Goal: Information Seeking & Learning: Learn about a topic

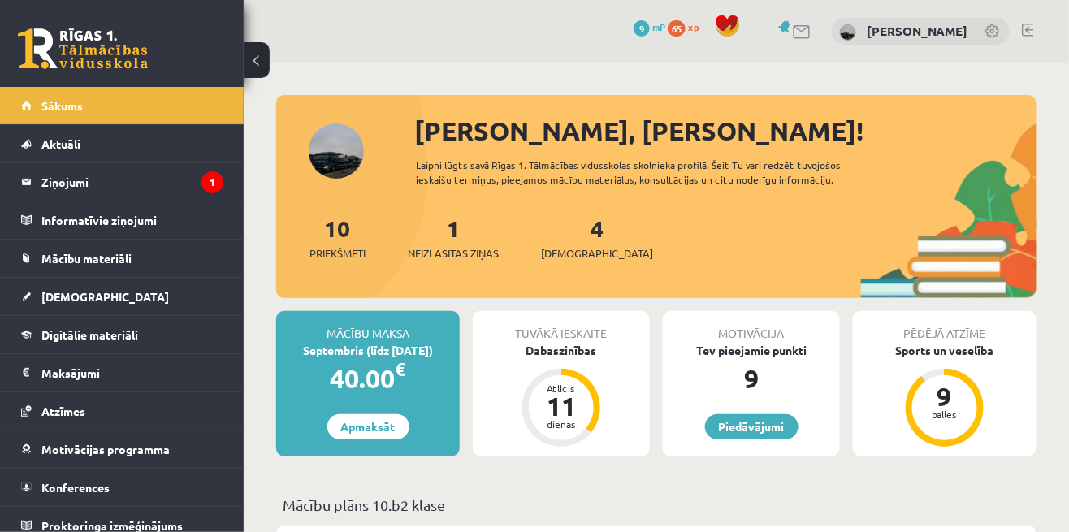
click at [114, 186] on legend "Ziņojumi 1" at bounding box center [132, 181] width 182 height 37
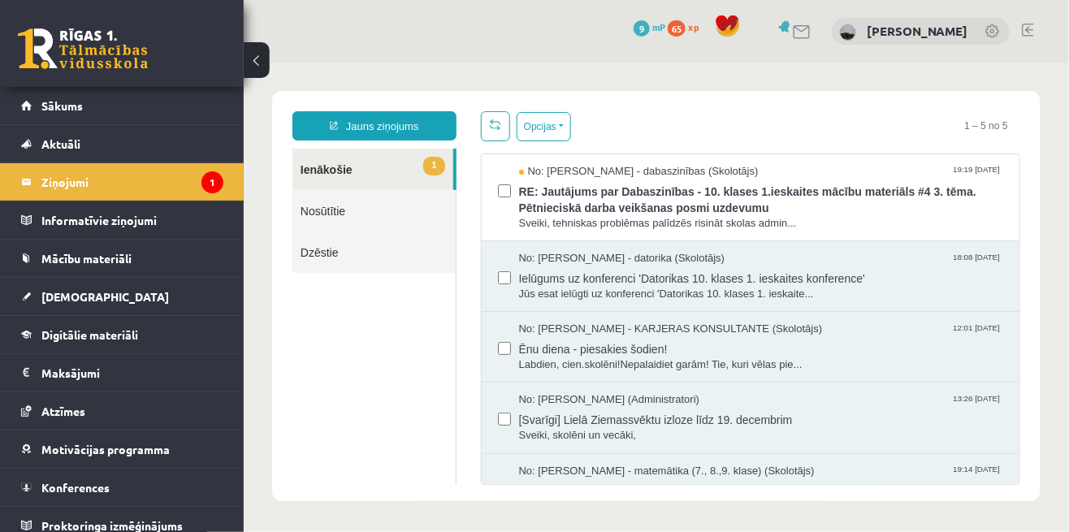
click at [859, 208] on span "RE: Jautājums par Dabaszinības - 10. klases 1.ieskaites mācību materiāls #4 3. …" at bounding box center [760, 197] width 485 height 37
click at [874, 199] on span "RE: Jautājums par Dabaszinības - 10. klases 1.ieskaites mācību materiāls #4 3. …" at bounding box center [760, 197] width 485 height 37
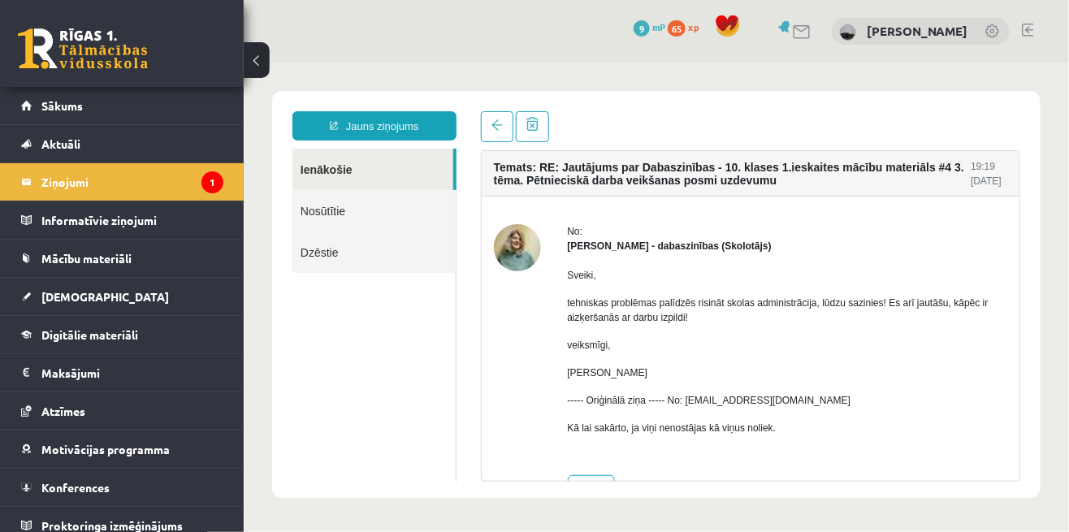
click at [44, 68] on link at bounding box center [83, 48] width 130 height 41
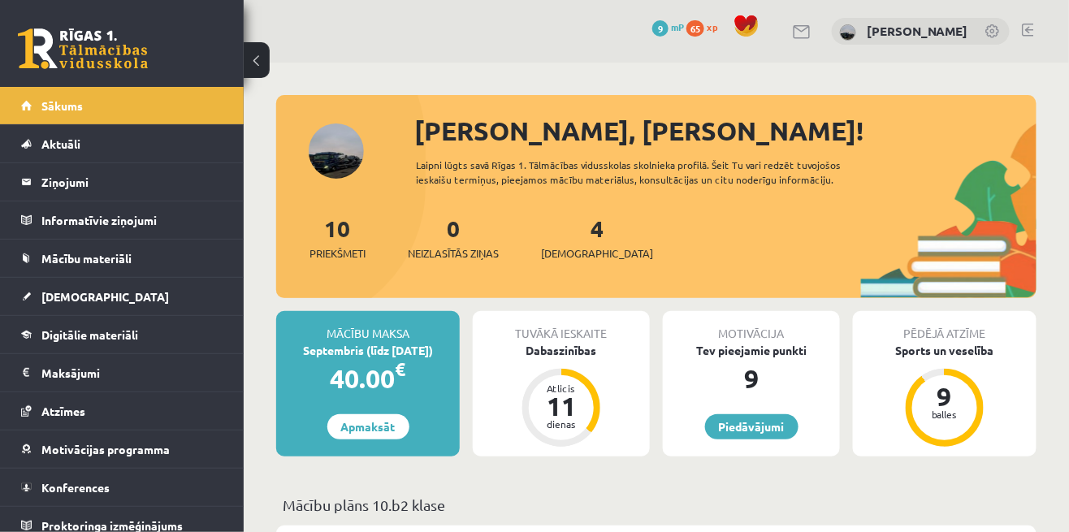
click at [134, 332] on span "Digitālie materiāli" at bounding box center [89, 334] width 97 height 15
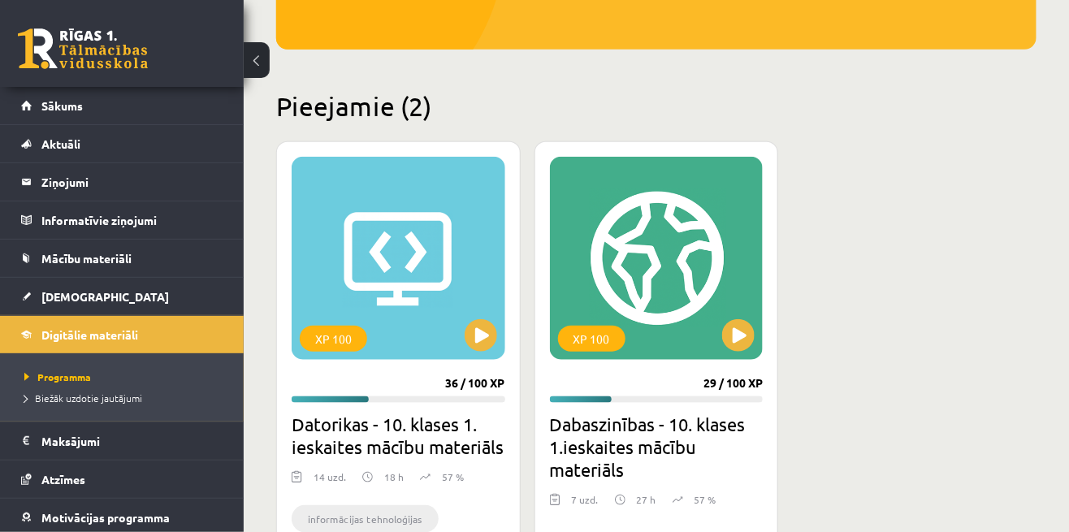
scroll to position [322, 0]
click at [489, 325] on button at bounding box center [481, 335] width 32 height 32
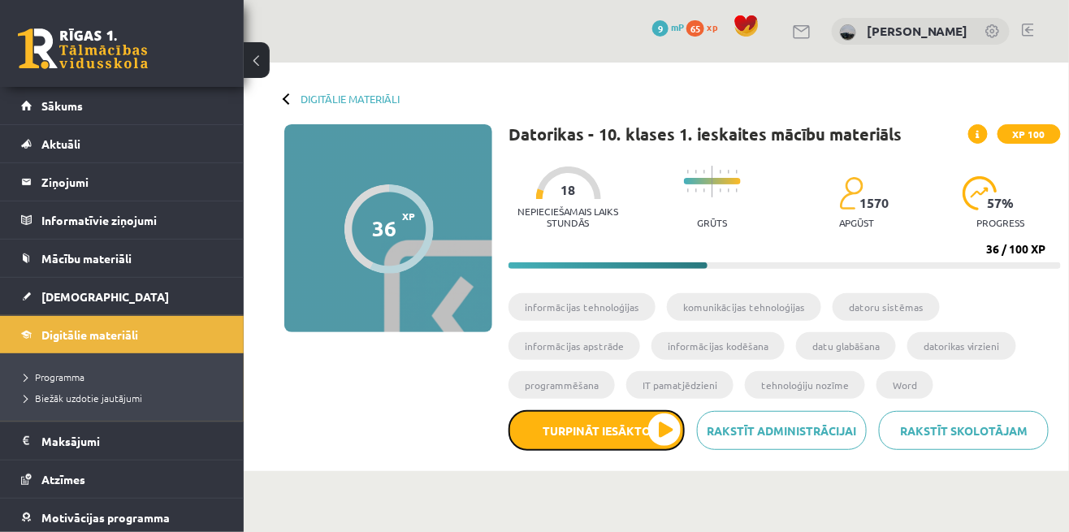
click at [650, 426] on button "Turpināt iesākto" at bounding box center [597, 430] width 176 height 41
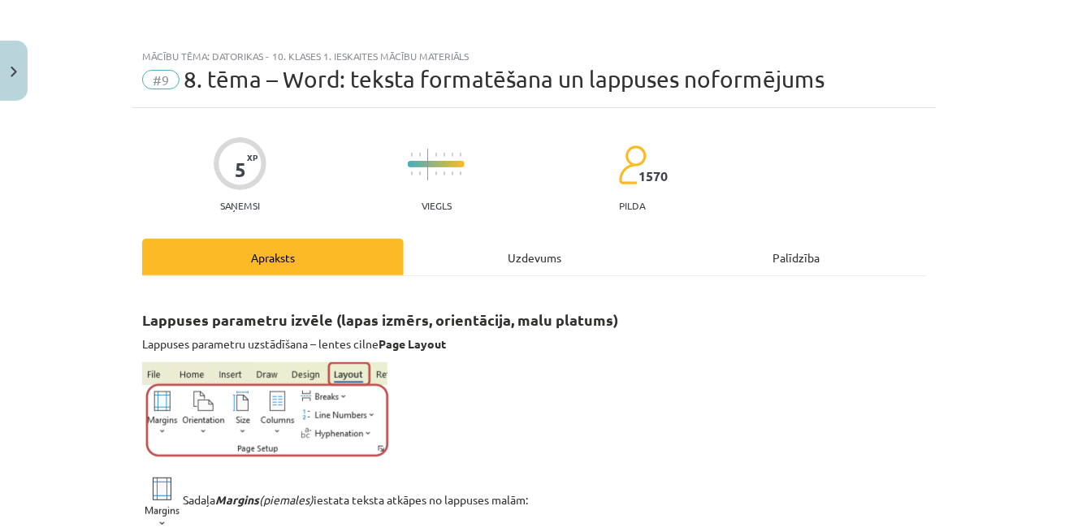
click at [537, 262] on div "Uzdevums" at bounding box center [535, 257] width 262 height 37
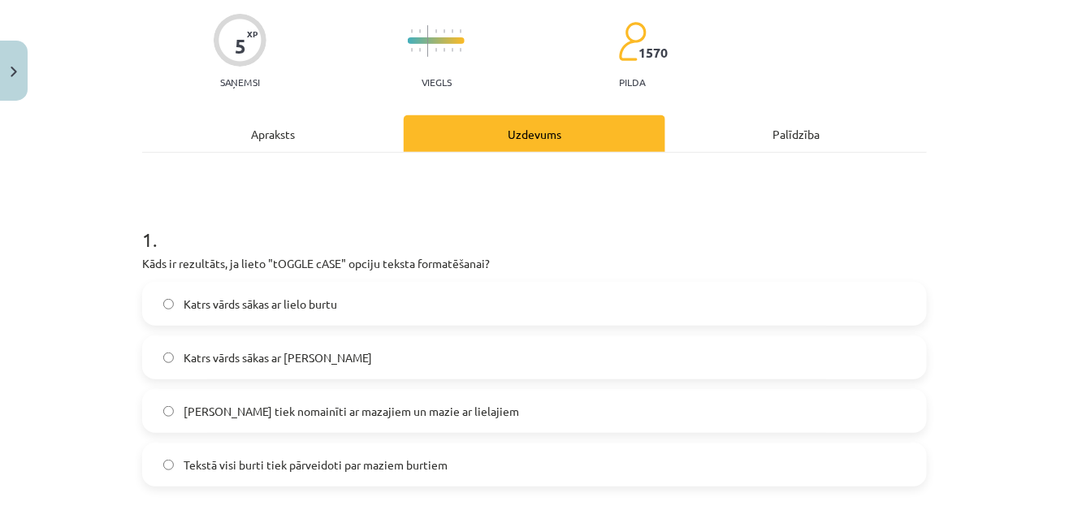
scroll to position [127, 0]
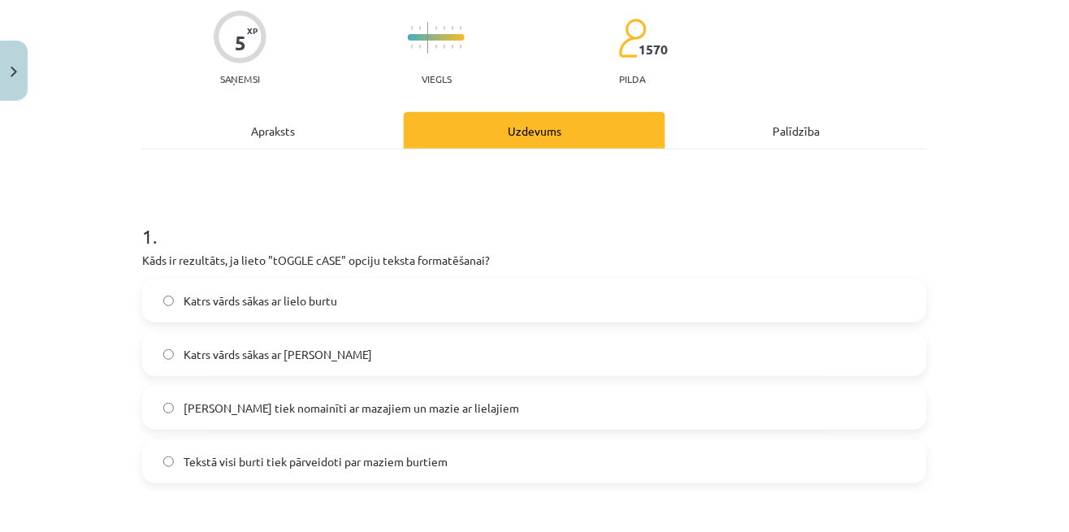
click at [506, 408] on label "Lielie burti tiek nomainīti ar mazajiem un mazie ar lielajiem" at bounding box center [535, 408] width 782 height 41
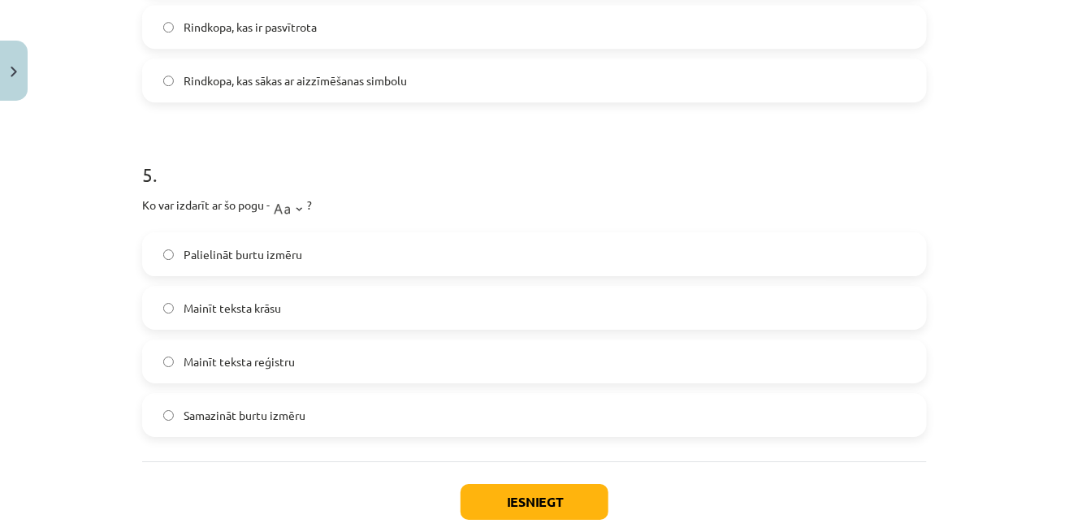
scroll to position [1479, 0]
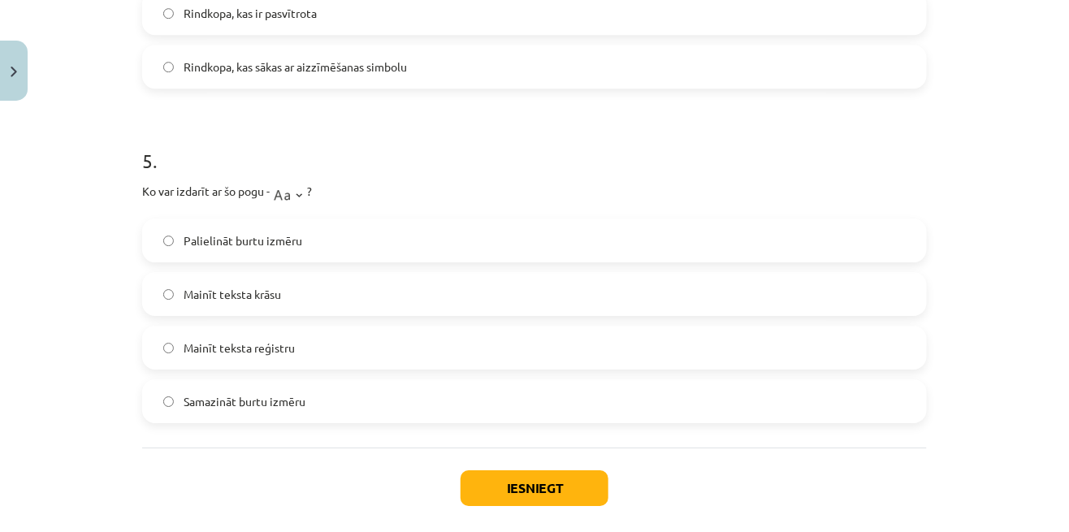
click at [184, 293] on span "Mainīt teksta krāsu" at bounding box center [232, 294] width 97 height 17
click at [502, 491] on button "Iesniegt" at bounding box center [535, 488] width 148 height 36
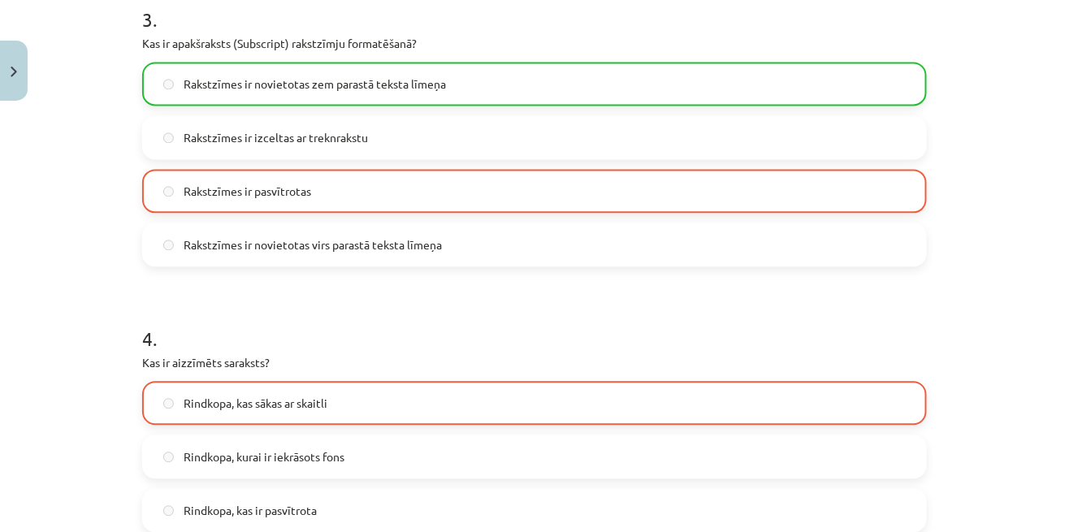
scroll to position [1531, 0]
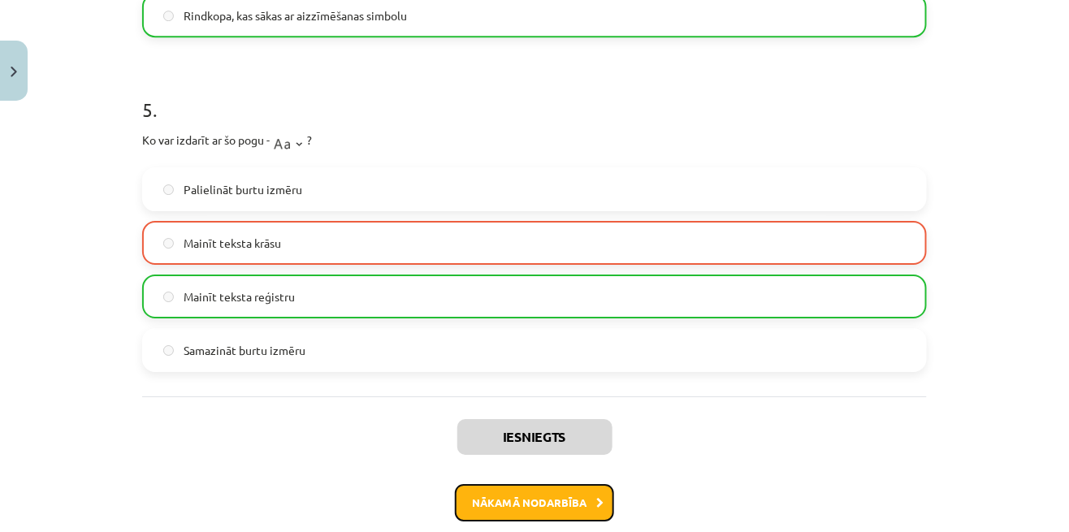
click at [586, 503] on button "Nākamā nodarbība" at bounding box center [534, 502] width 159 height 37
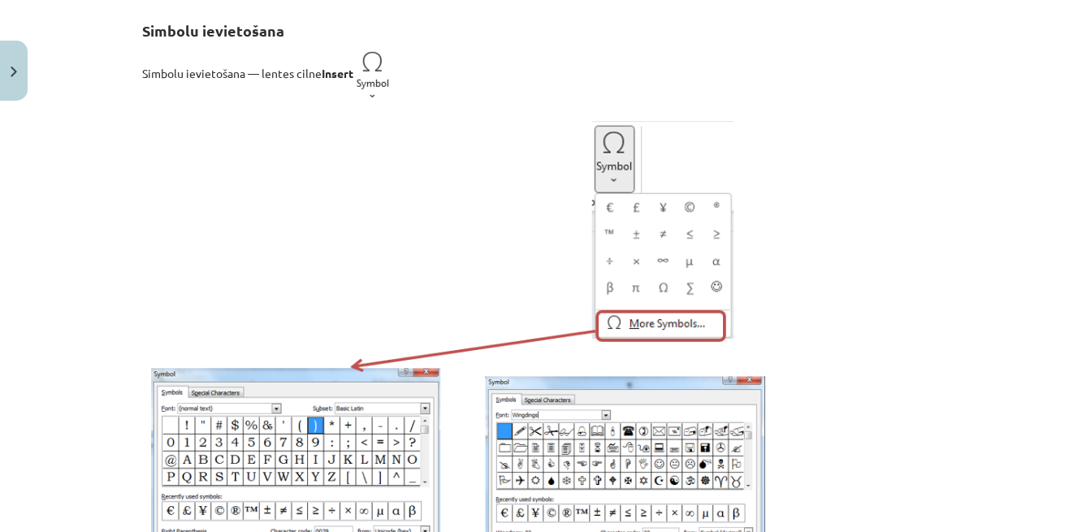
scroll to position [0, 0]
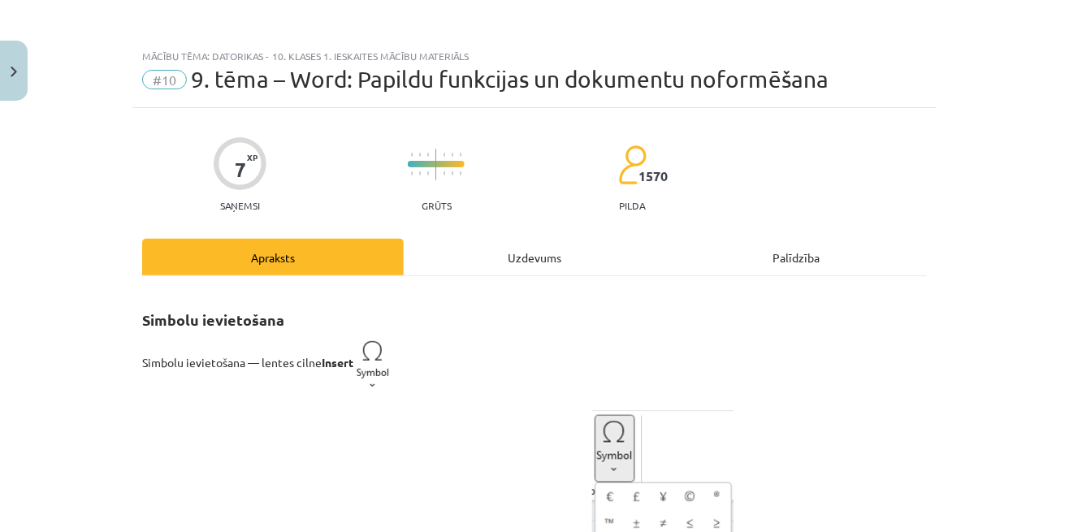
click at [558, 301] on h2 "Simbolu ievietošana" at bounding box center [534, 311] width 785 height 40
click at [520, 249] on div "Uzdevums" at bounding box center [535, 257] width 262 height 37
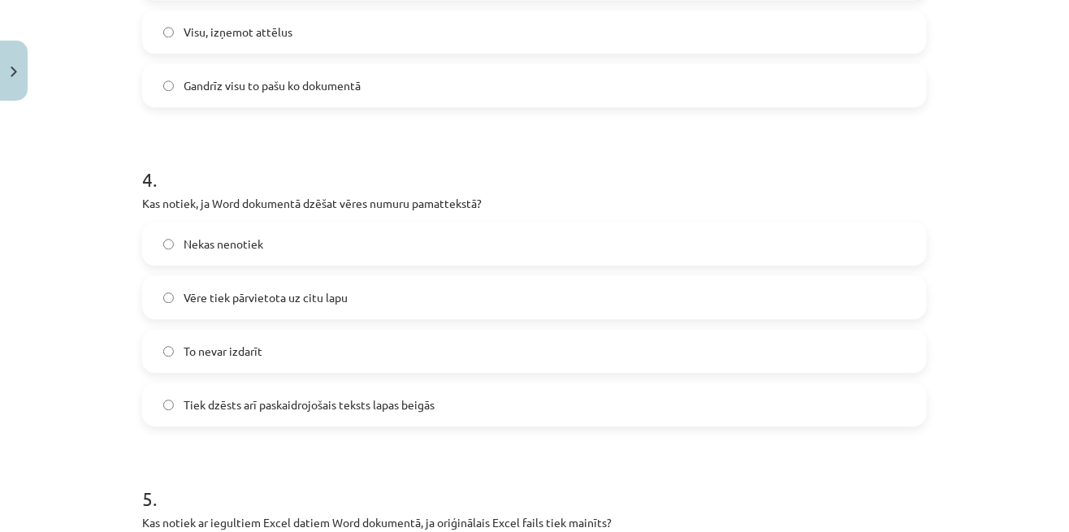
scroll to position [1150, 0]
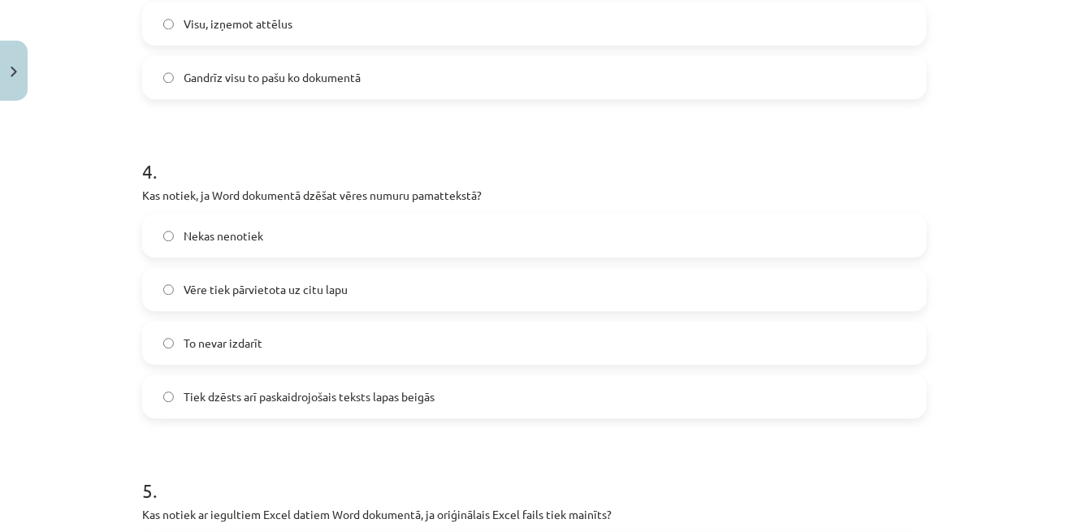
click at [193, 391] on span "Tiek dzēsts arī paskaidrojošais teksts lapas beigās" at bounding box center [309, 396] width 251 height 17
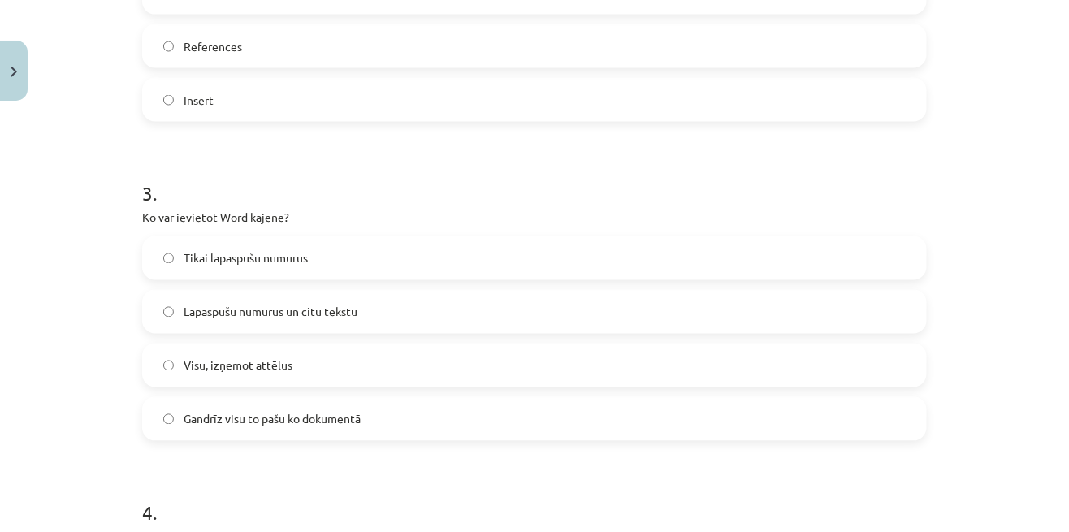
scroll to position [808, 0]
click at [182, 411] on label "Gandrīz visu to pašu ko dokumentā" at bounding box center [535, 419] width 782 height 41
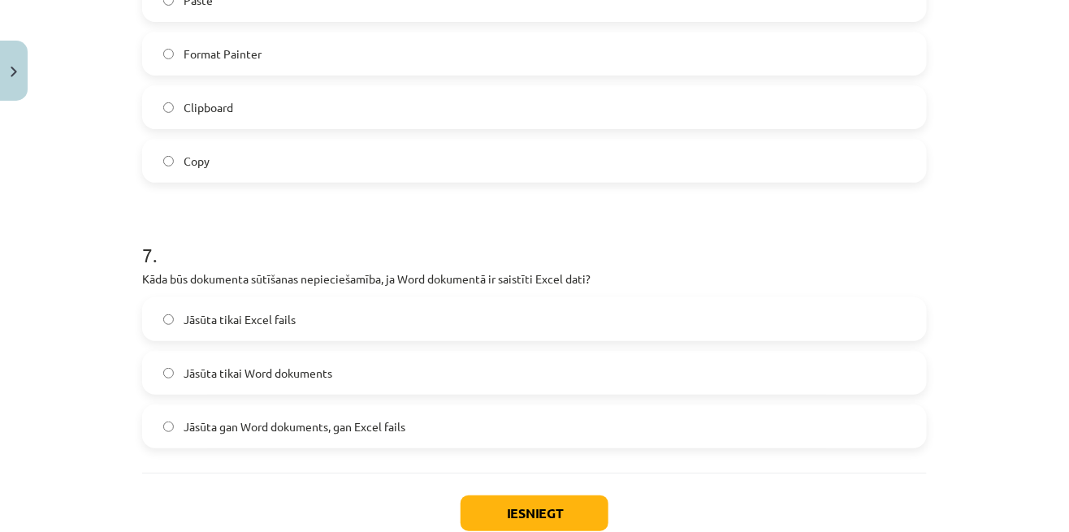
scroll to position [1996, 0]
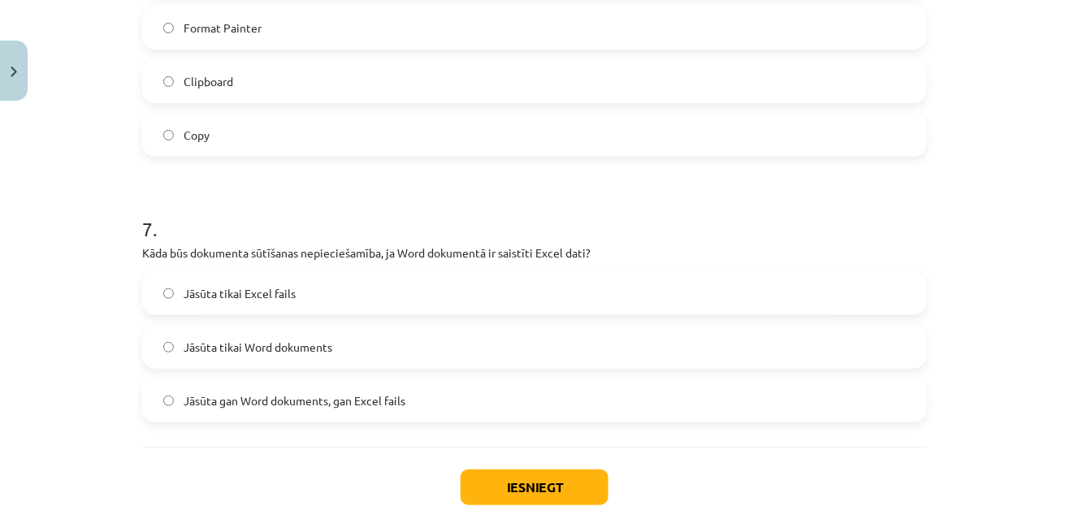
click at [189, 400] on span "Jāsūta gan Word dokuments, gan Excel fails" at bounding box center [295, 400] width 222 height 17
click at [515, 489] on button "Iesniegt" at bounding box center [535, 488] width 148 height 36
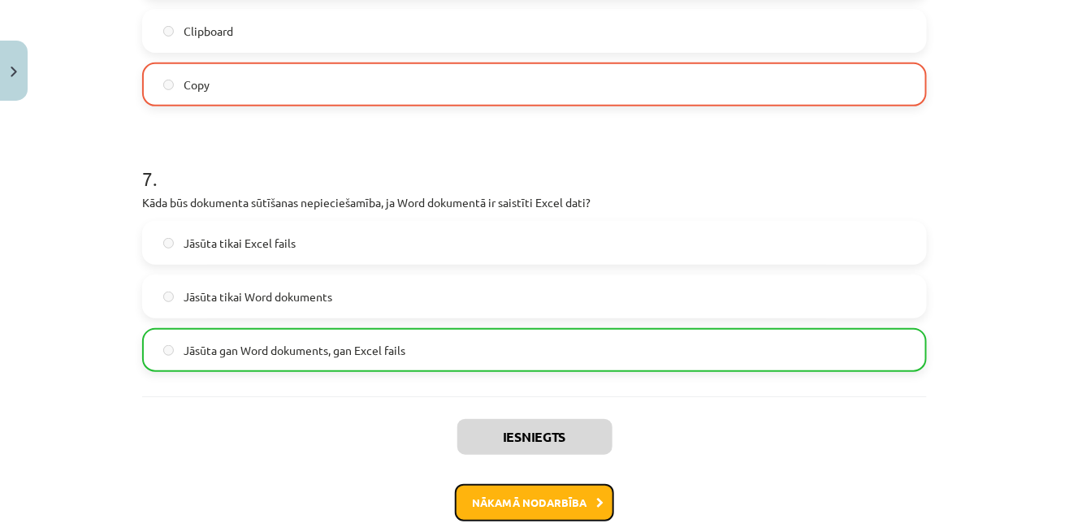
click at [499, 500] on button "Nākamā nodarbība" at bounding box center [534, 502] width 159 height 37
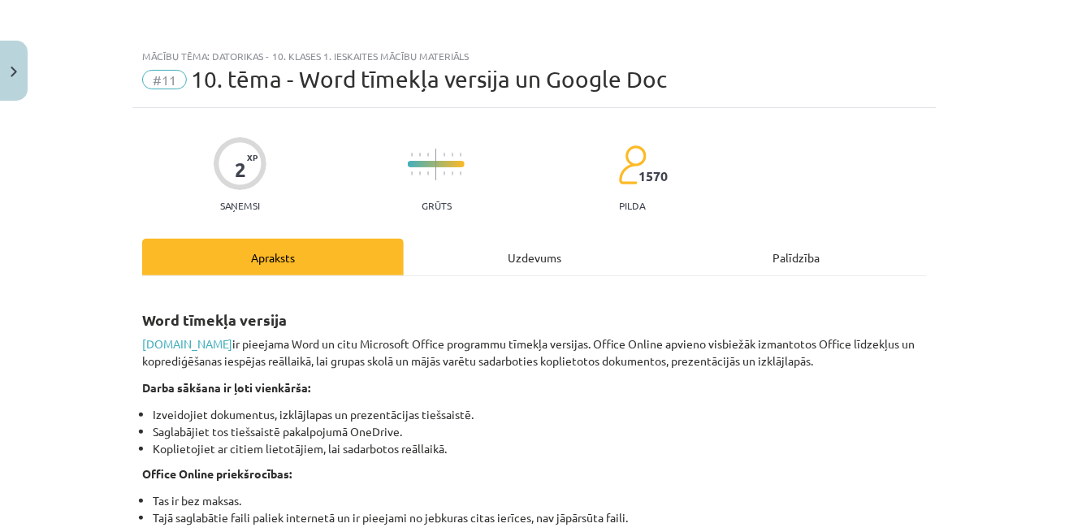
scroll to position [1, 0]
click at [535, 265] on div "Uzdevums" at bounding box center [535, 256] width 262 height 37
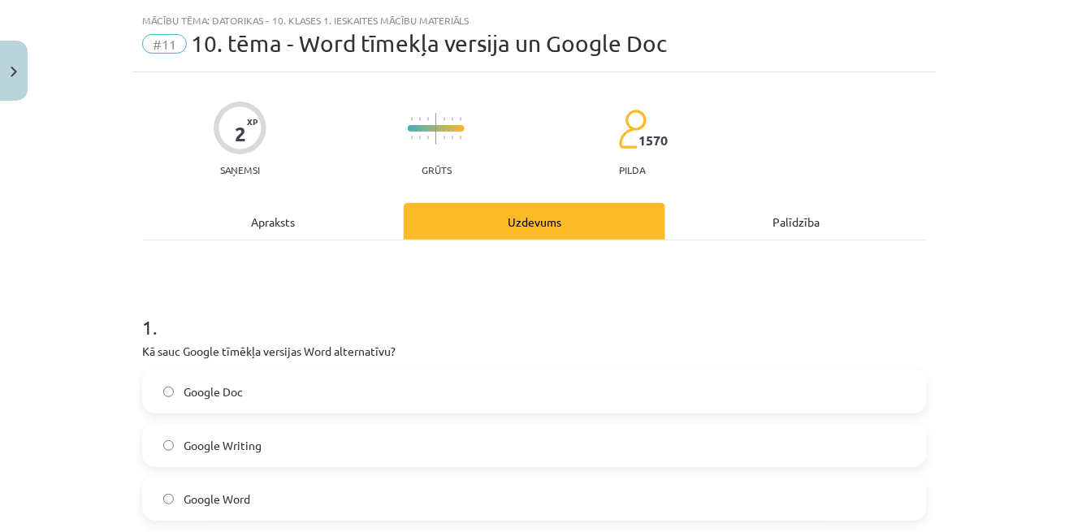
scroll to position [41, 0]
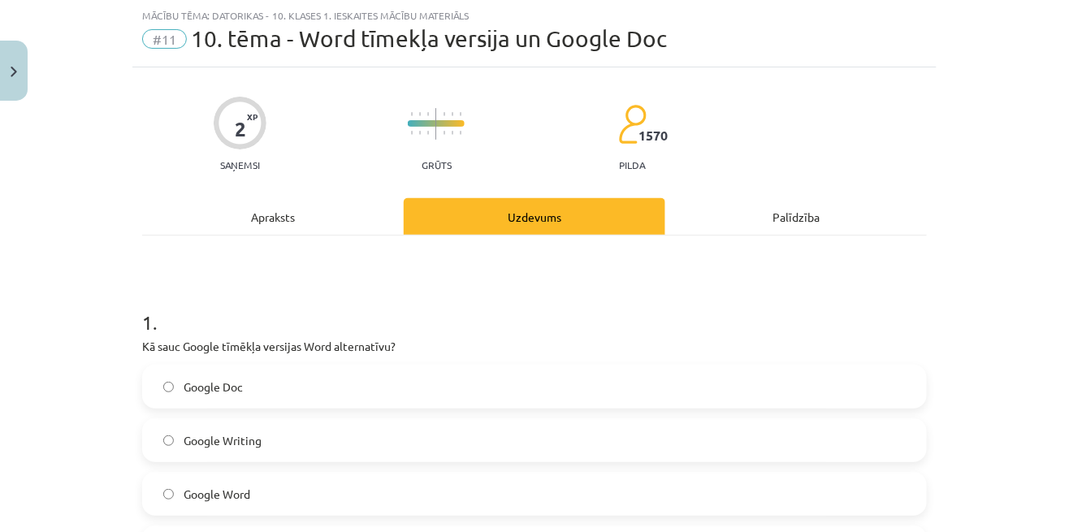
click at [306, 222] on div "Apraksts" at bounding box center [273, 216] width 262 height 37
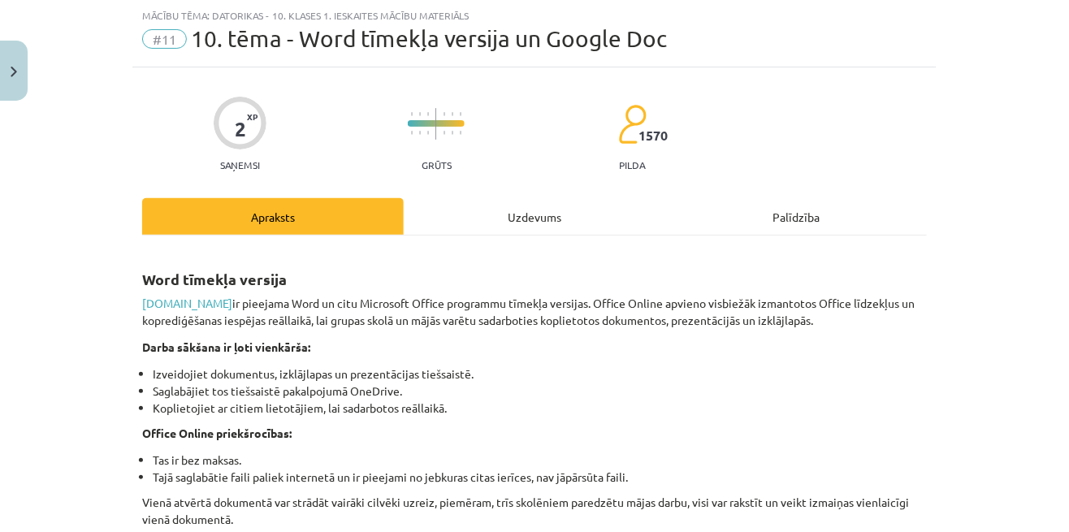
click at [504, 232] on div "Uzdevums" at bounding box center [535, 216] width 262 height 37
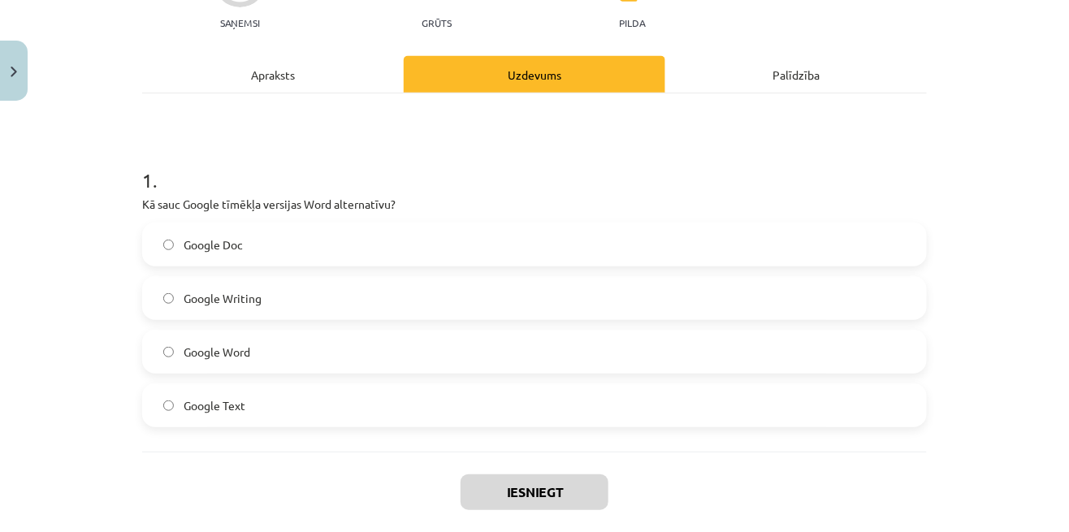
scroll to position [187, 0]
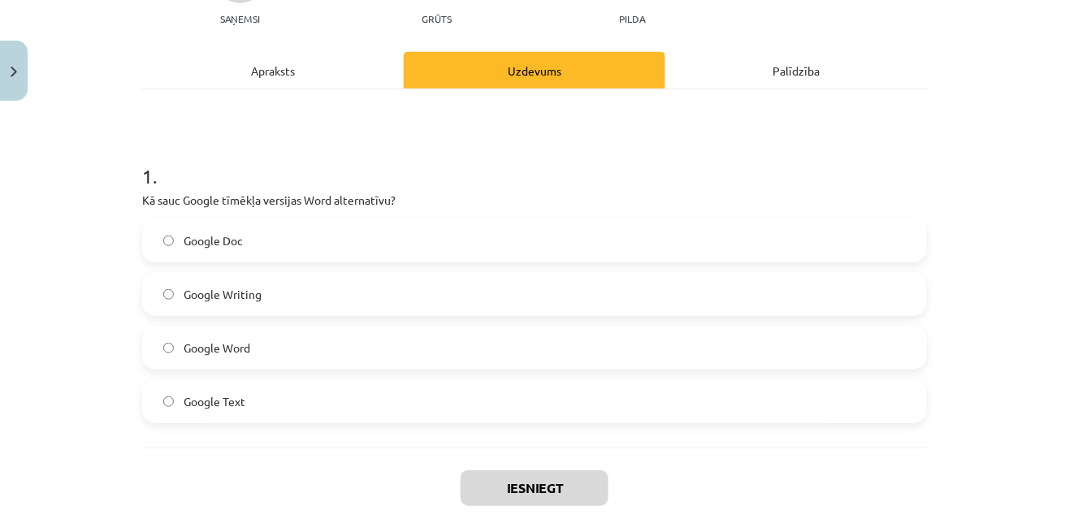
click at [190, 252] on label "Google Doc" at bounding box center [535, 240] width 782 height 41
click at [543, 478] on button "Iesniegt" at bounding box center [535, 488] width 148 height 36
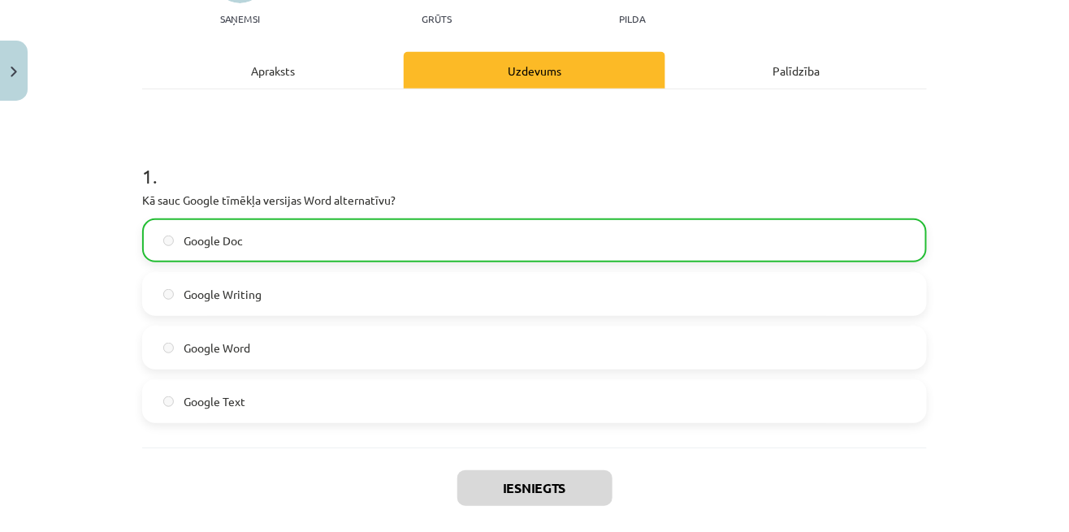
scroll to position [238, 0]
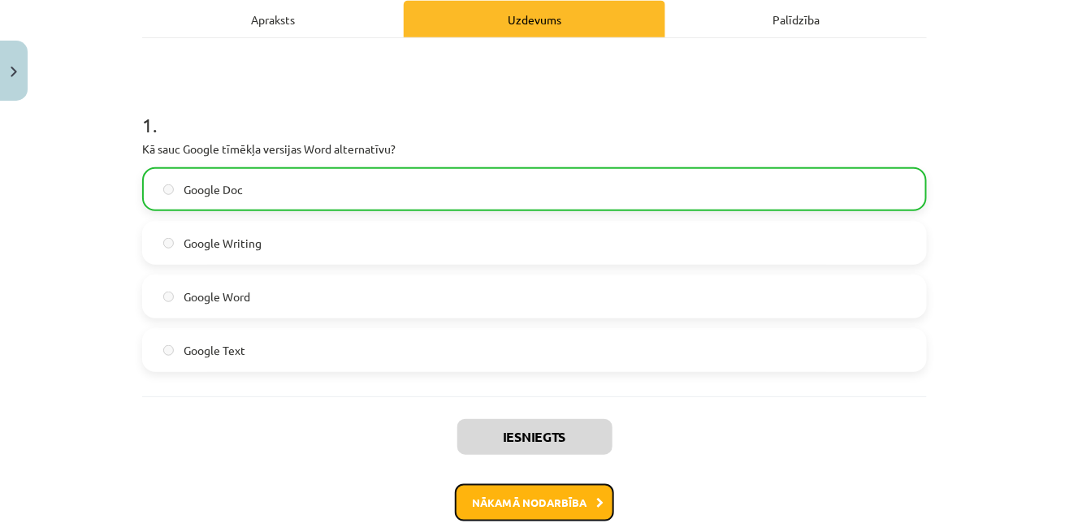
click at [491, 511] on button "Nākamā nodarbība" at bounding box center [534, 502] width 159 height 37
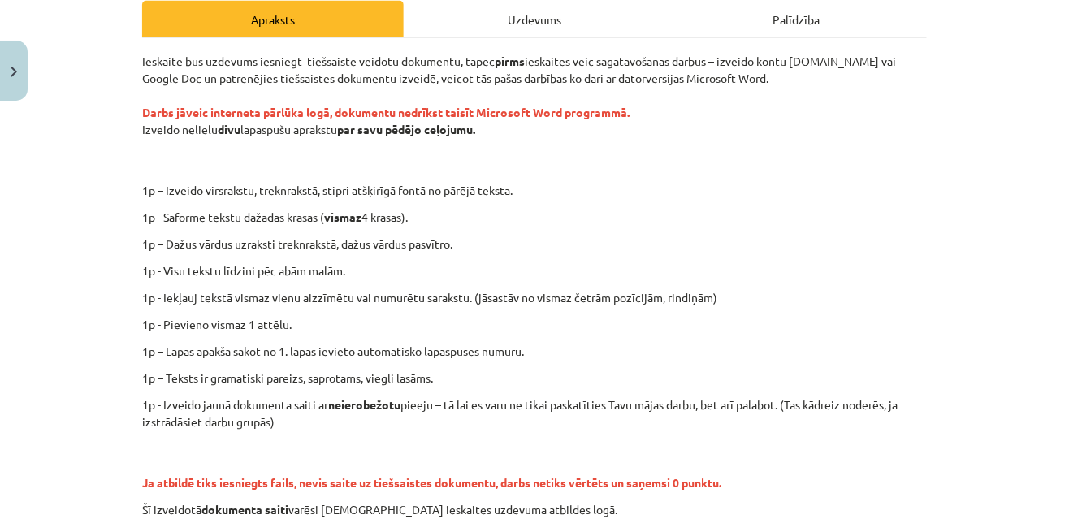
scroll to position [239, 0]
click at [498, 45] on div "Ieskaitē būs uzdevums iesniegt tiešsaistē veidotu dokumentu, tāpēc pirms ieskai…" at bounding box center [534, 289] width 785 height 504
click at [474, 18] on div "Uzdevums" at bounding box center [535, 18] width 262 height 37
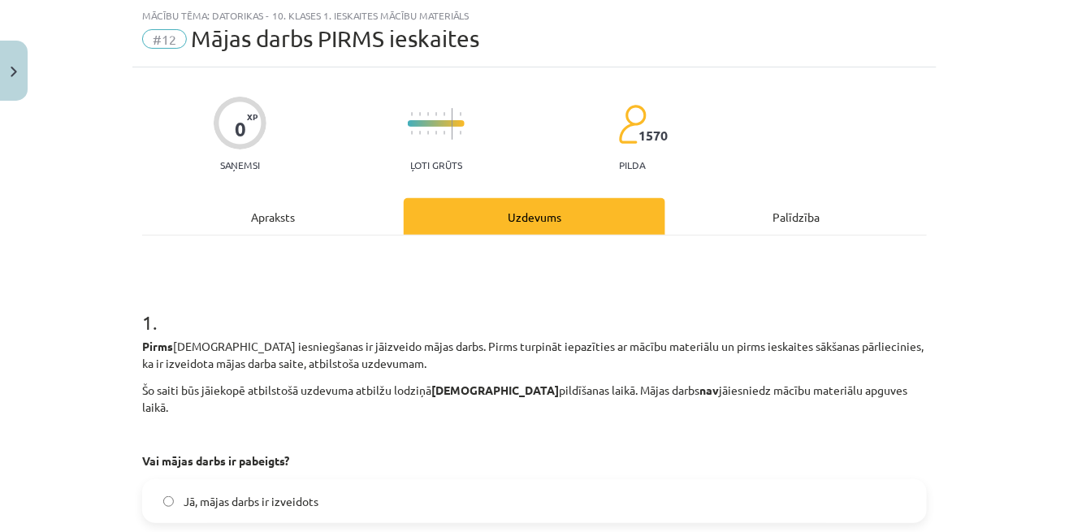
scroll to position [124, 0]
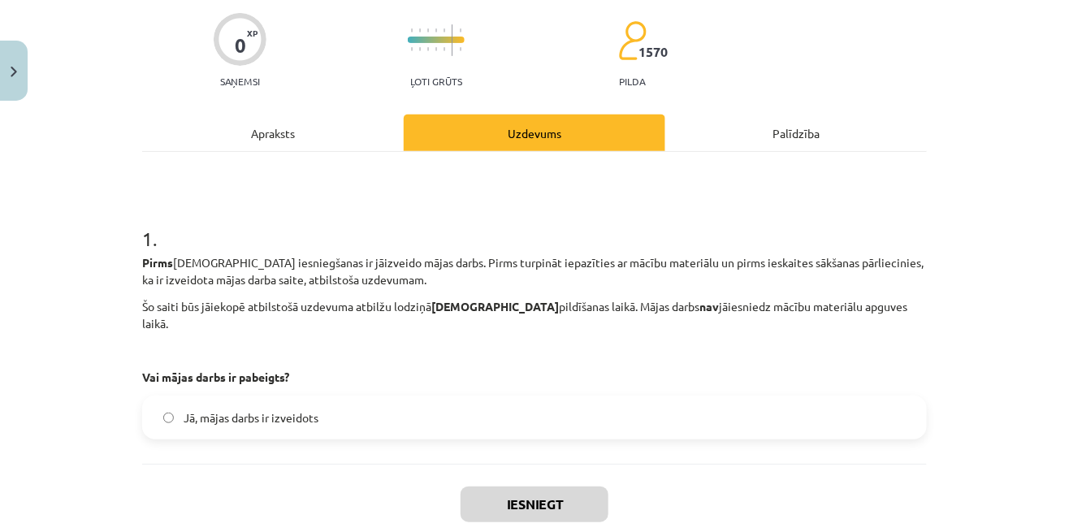
click at [249, 132] on div "Apraksts" at bounding box center [273, 133] width 262 height 37
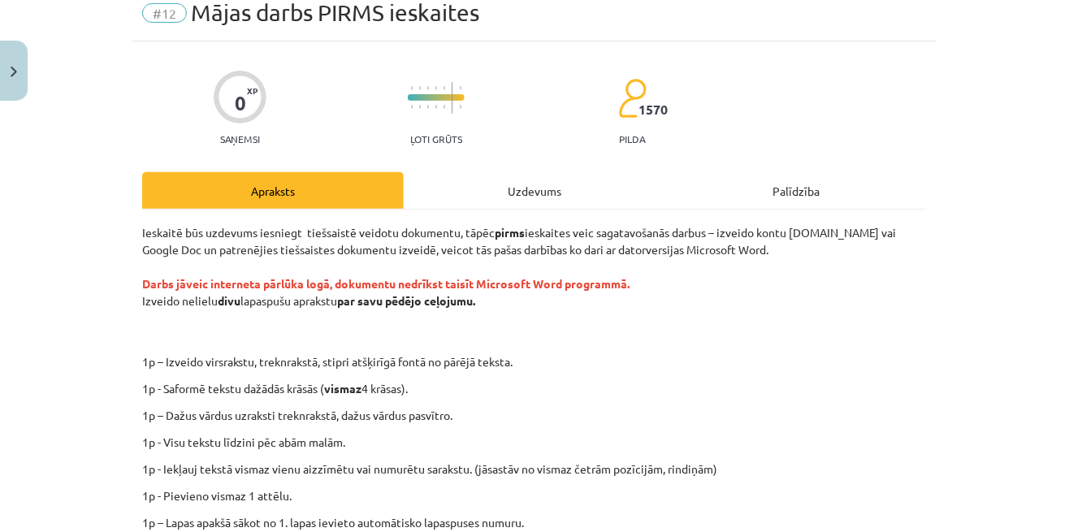
scroll to position [0, 0]
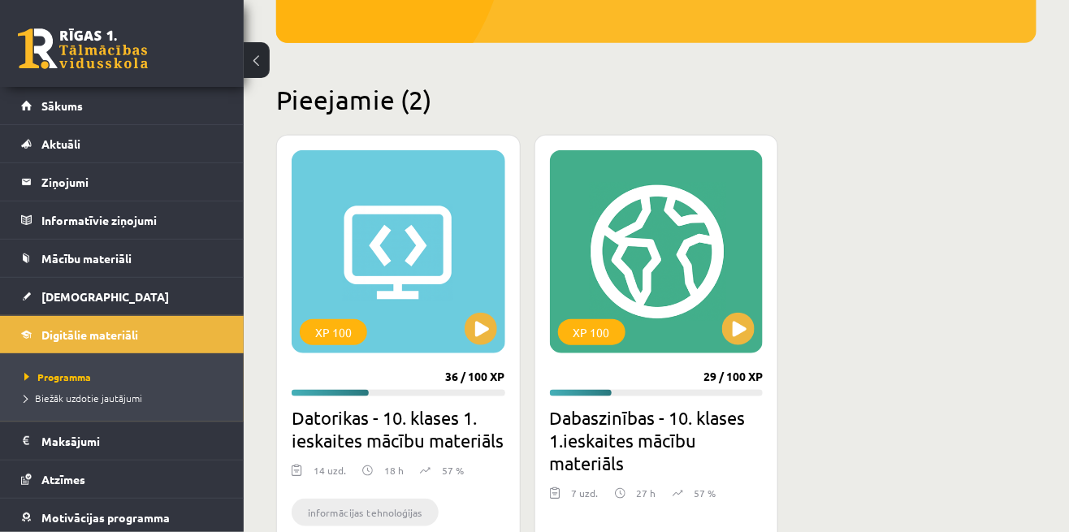
scroll to position [453, 0]
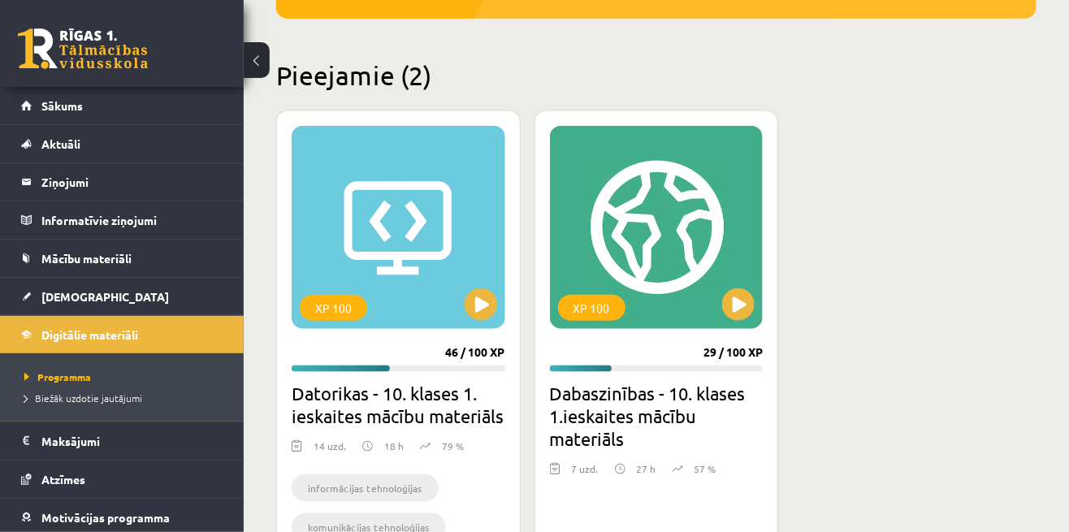
scroll to position [353, 0]
click at [738, 317] on button at bounding box center [738, 304] width 32 height 32
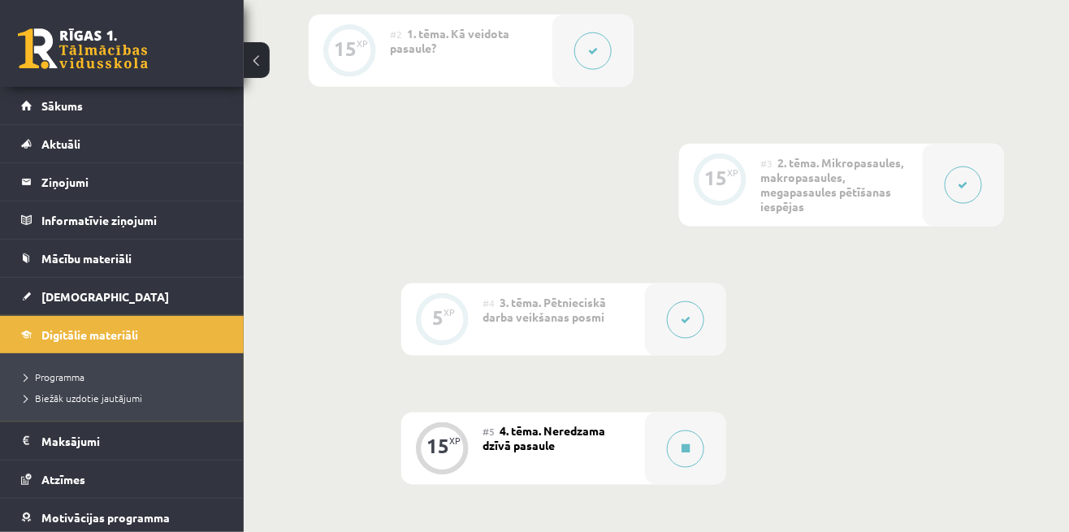
scroll to position [549, 0]
click at [686, 448] on icon at bounding box center [686, 453] width 8 height 10
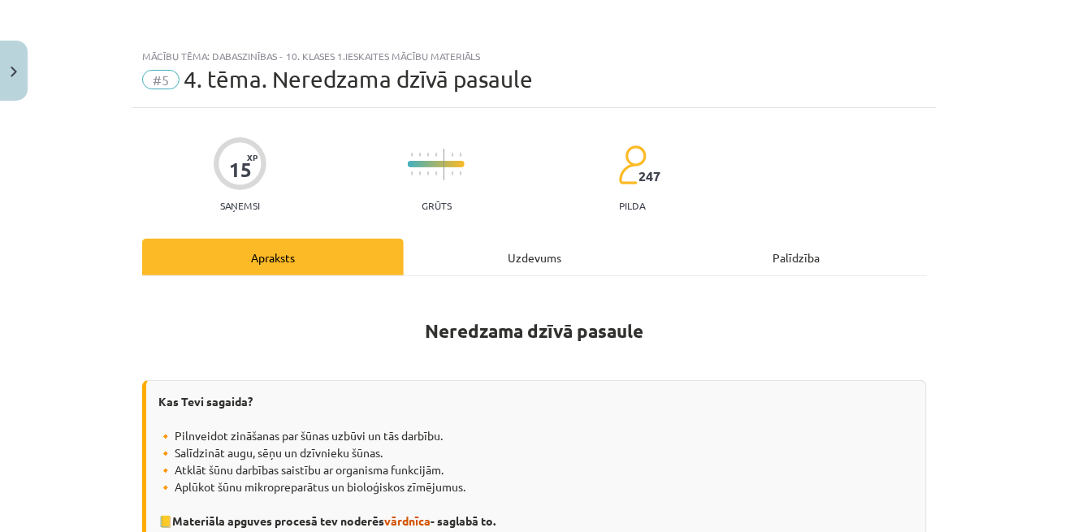
click at [508, 258] on div "Uzdevums" at bounding box center [535, 257] width 262 height 37
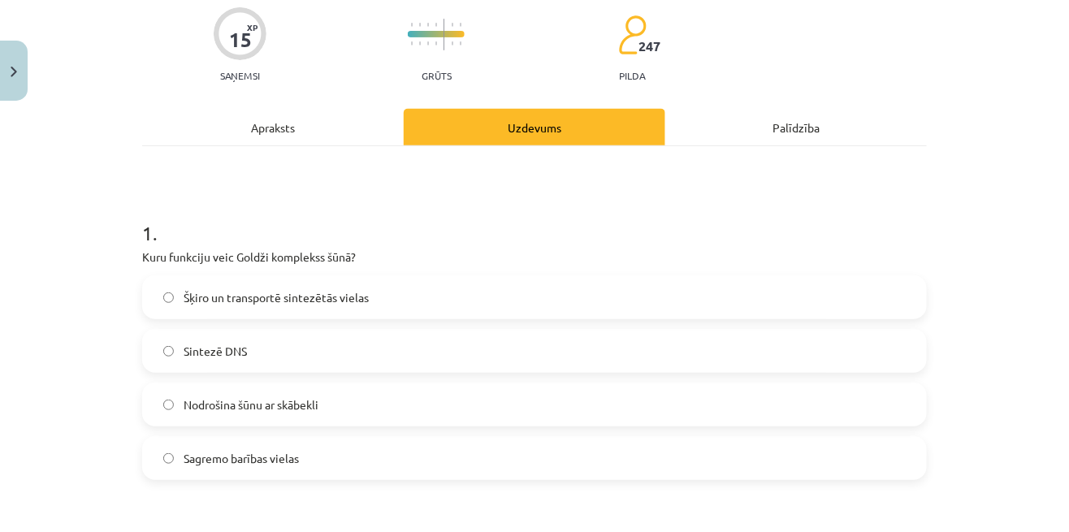
scroll to position [133, 0]
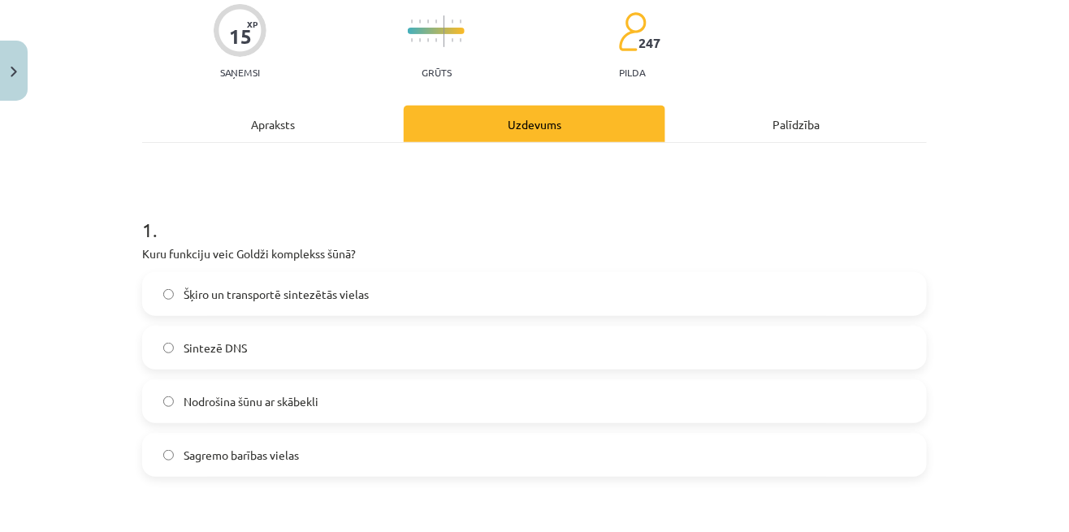
click at [411, 290] on label "Šķiro un transportē sintezētās vielas" at bounding box center [535, 294] width 782 height 41
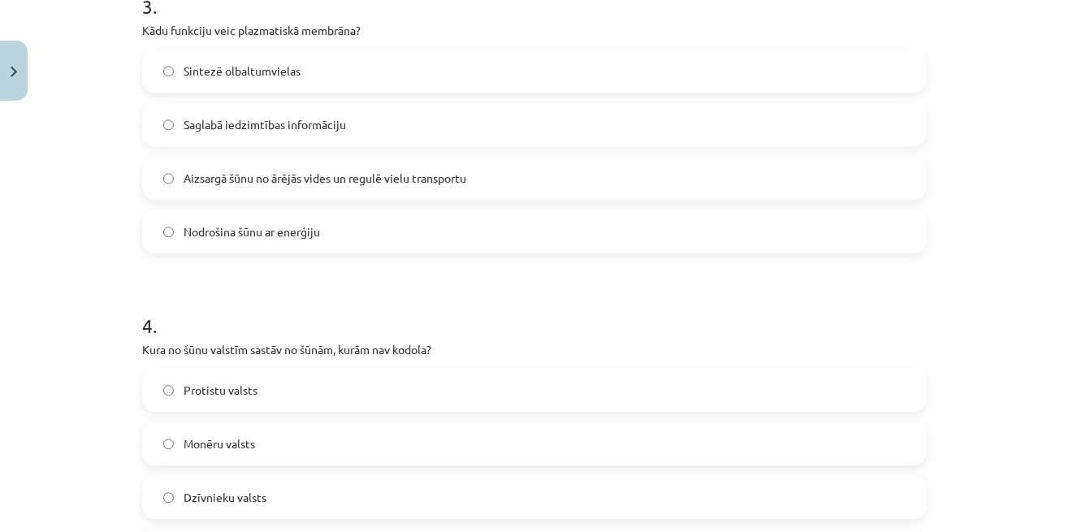
scroll to position [1464, 0]
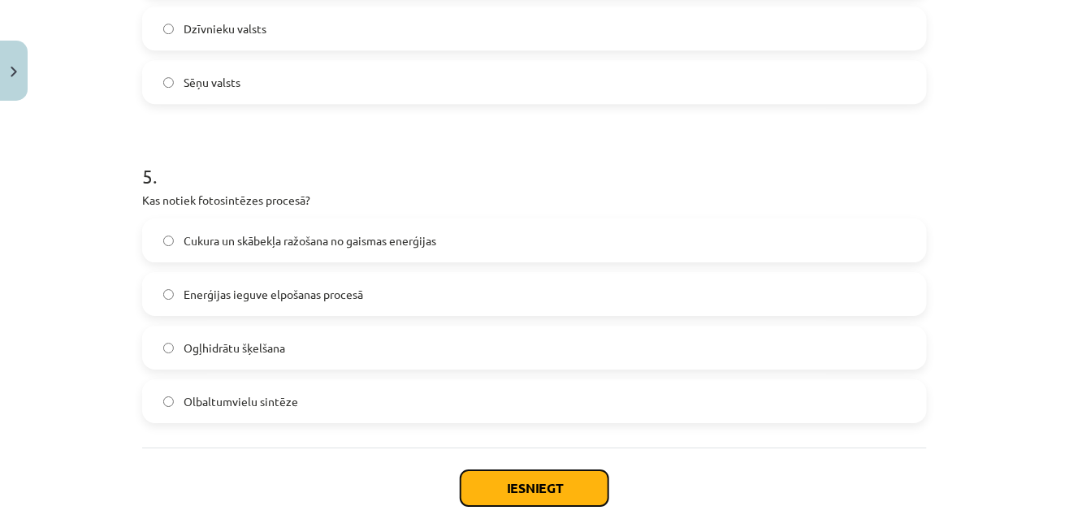
click at [491, 486] on button "Iesniegt" at bounding box center [535, 488] width 148 height 36
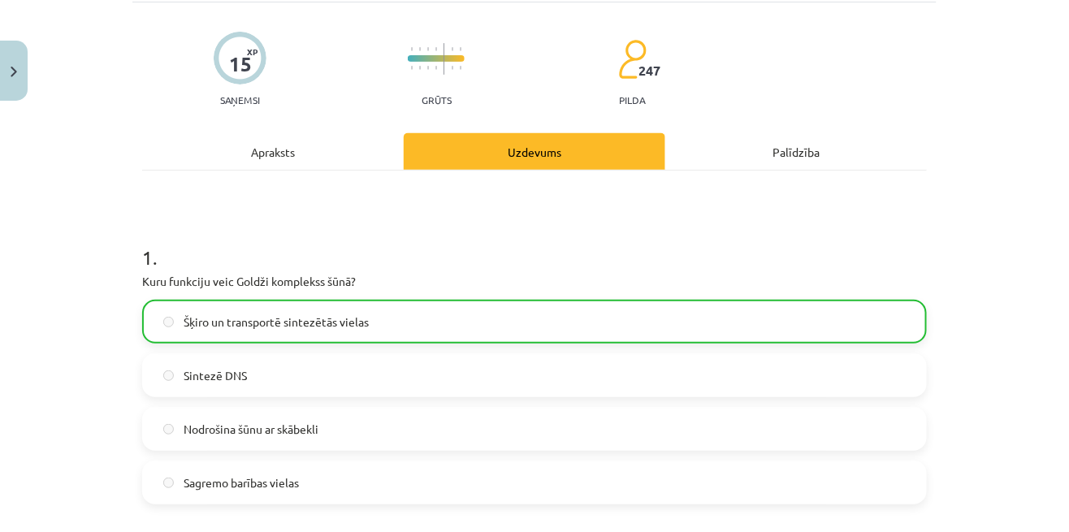
scroll to position [0, 0]
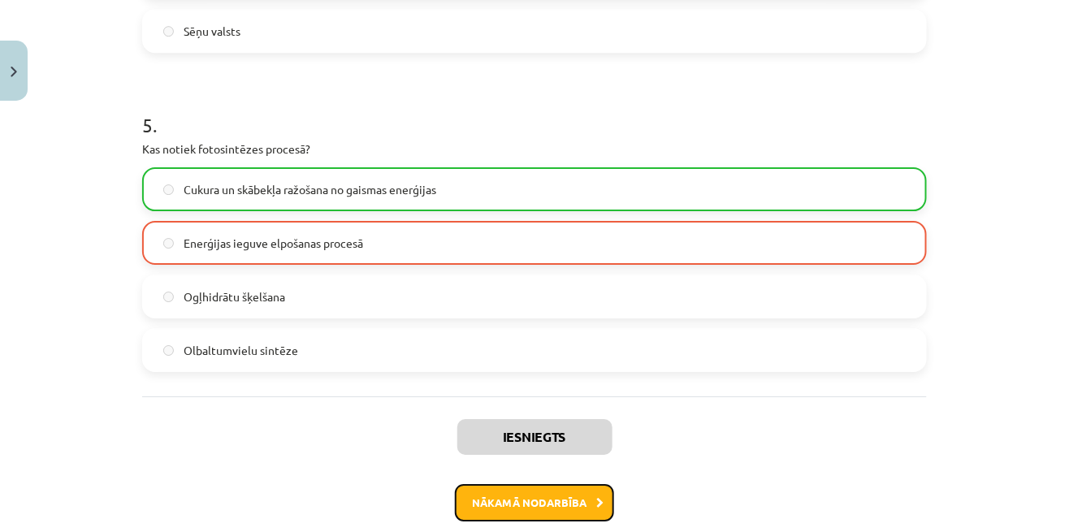
click at [471, 505] on button "Nākamā nodarbība" at bounding box center [534, 502] width 159 height 37
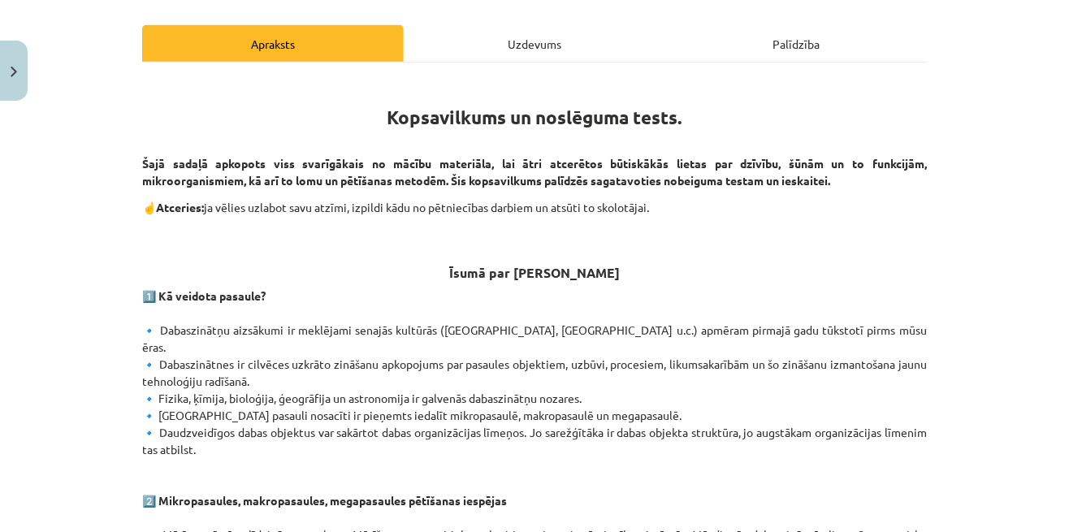
scroll to position [215, 0]
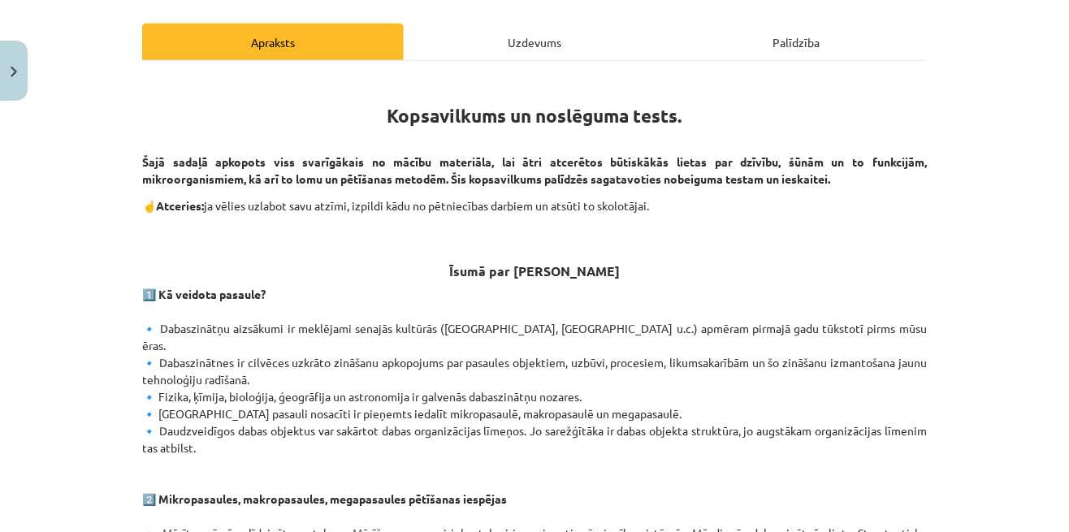
click at [509, 49] on div "Uzdevums" at bounding box center [535, 42] width 262 height 37
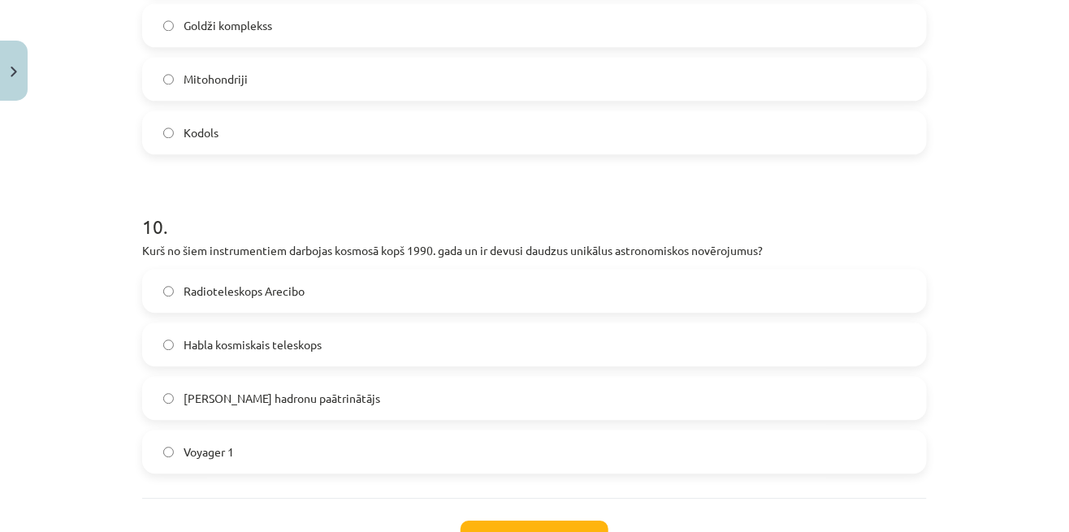
scroll to position [3061, 0]
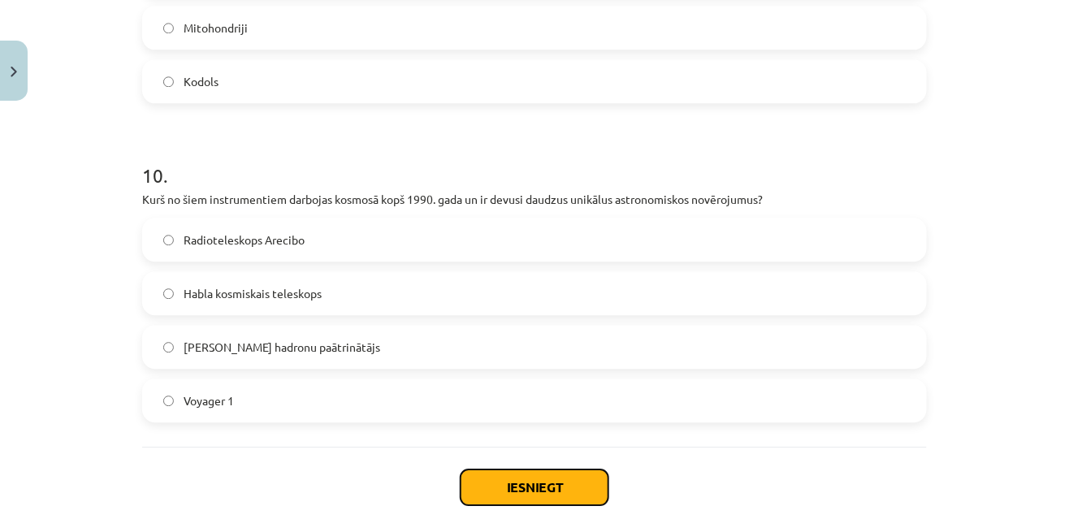
click at [532, 497] on button "Iesniegt" at bounding box center [535, 488] width 148 height 36
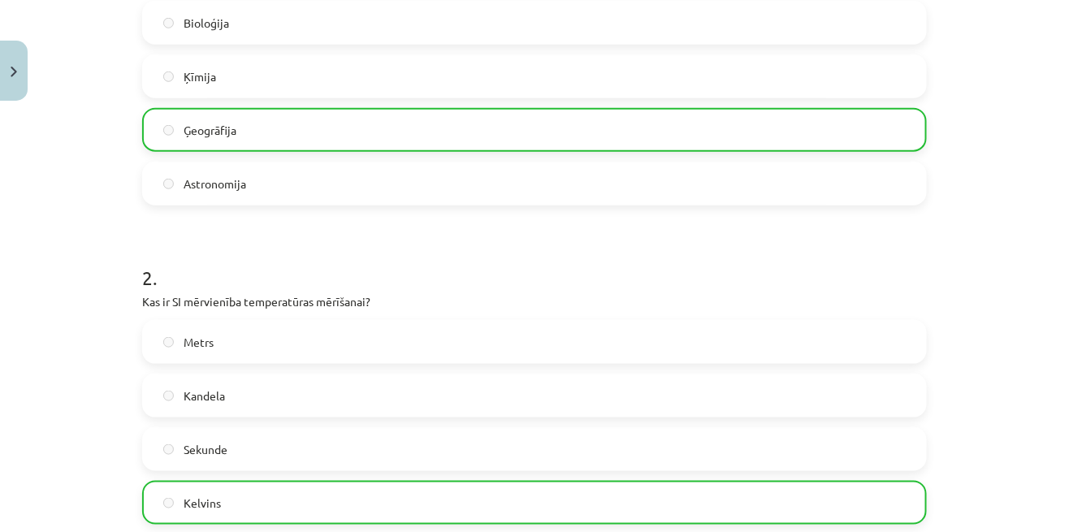
scroll to position [0, 0]
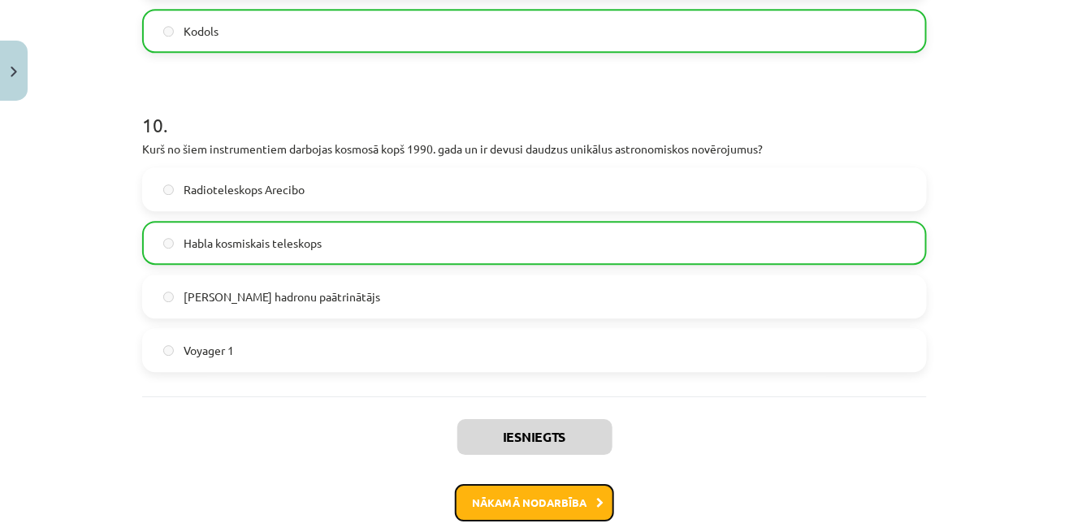
click at [491, 498] on button "Nākamā nodarbība" at bounding box center [534, 502] width 159 height 37
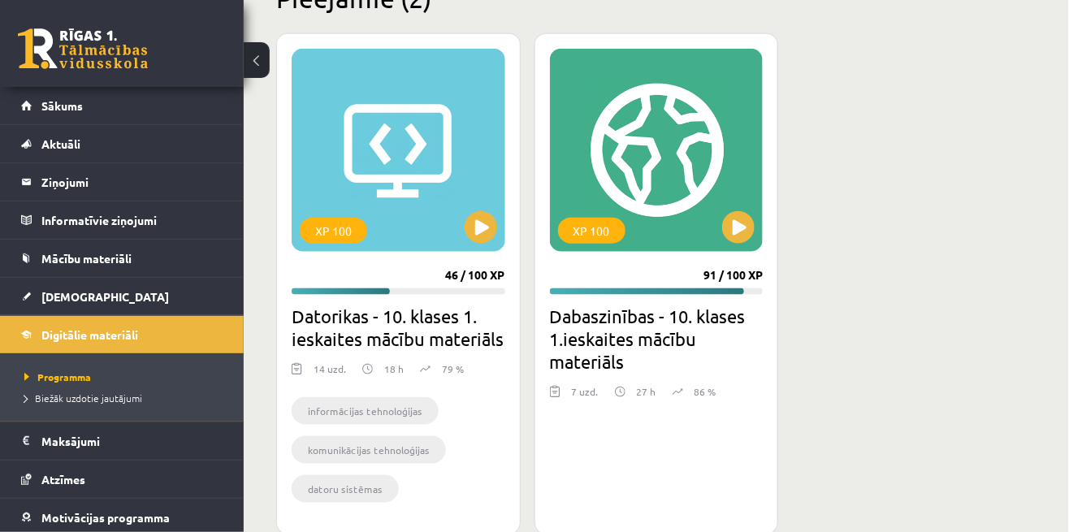
scroll to position [436, 0]
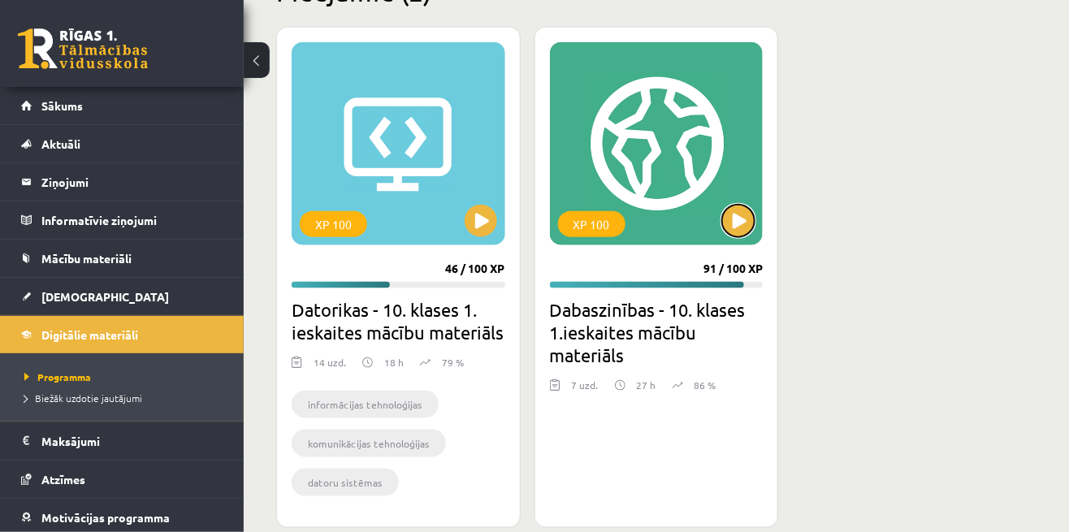
click at [742, 232] on button at bounding box center [738, 221] width 32 height 32
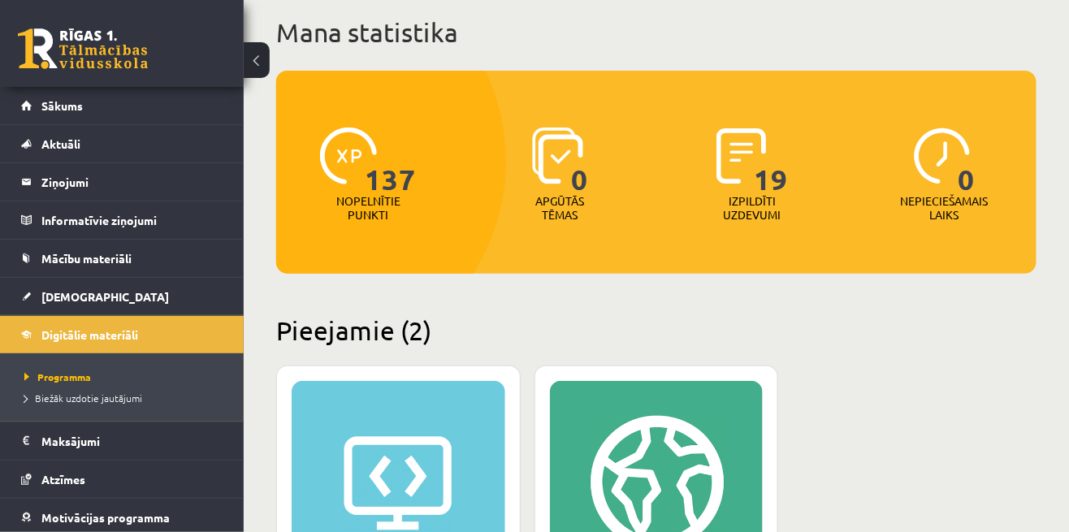
scroll to position [0, 0]
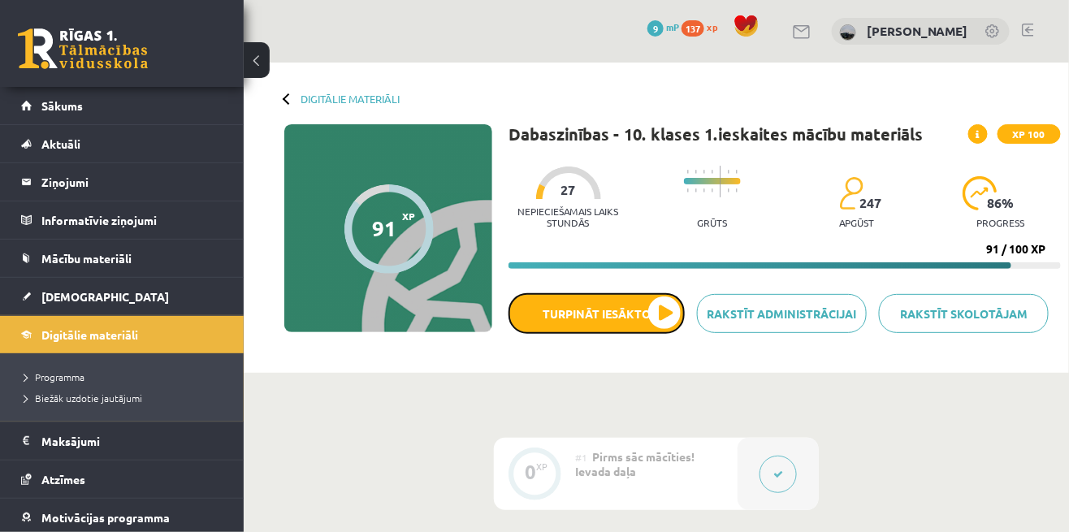
click at [621, 317] on button "Turpināt iesākto" at bounding box center [597, 313] width 176 height 41
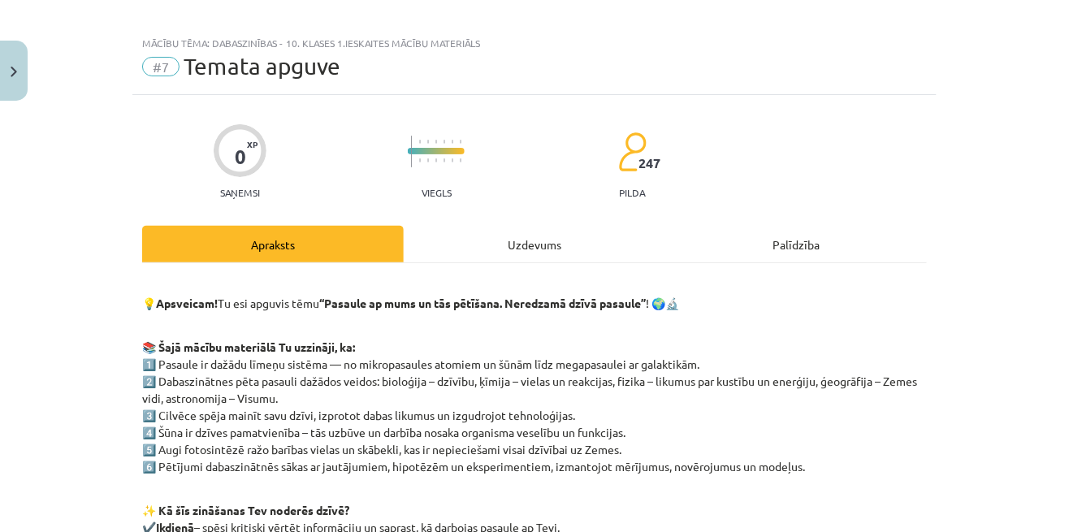
click at [507, 257] on div "Uzdevums" at bounding box center [535, 244] width 262 height 37
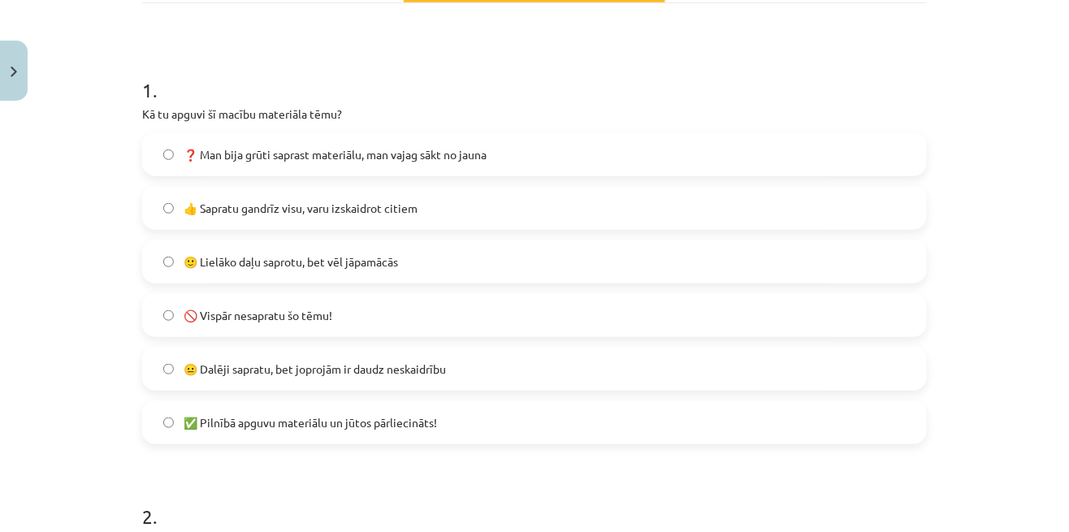
scroll to position [273, 0]
click at [414, 253] on label "🙂 Lielāko daļu saprotu, bet vēl jāpamācās" at bounding box center [535, 261] width 782 height 41
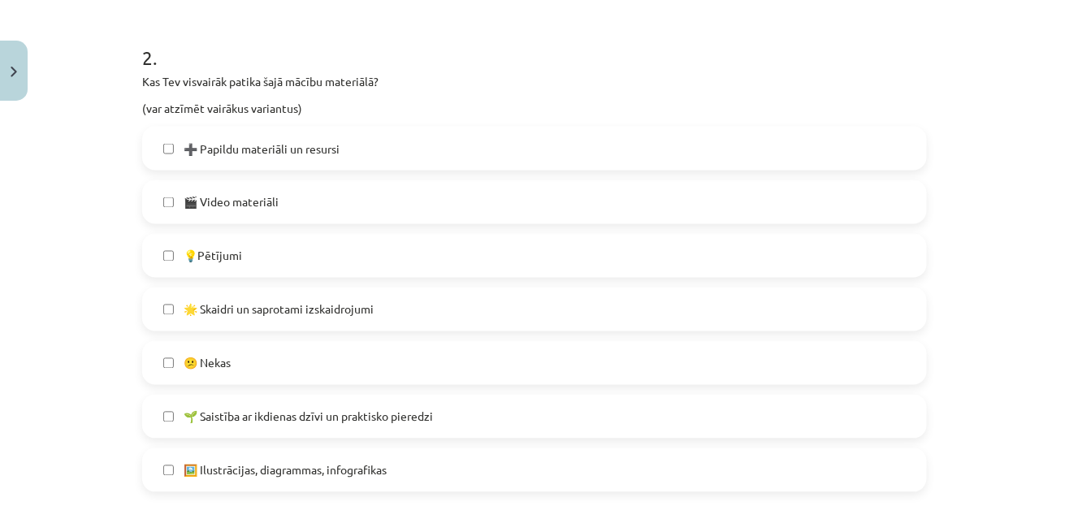
scroll to position [732, 0]
click at [405, 310] on label "🌟 Skaidri un saprotami izskaidrojumi" at bounding box center [535, 309] width 782 height 41
click at [414, 238] on label "💡Pētījumi" at bounding box center [535, 256] width 782 height 41
click at [413, 201] on label "🎬 Video materiāli" at bounding box center [535, 202] width 782 height 41
click at [424, 153] on label "➕ Papildu materiāli un resursi" at bounding box center [535, 148] width 782 height 41
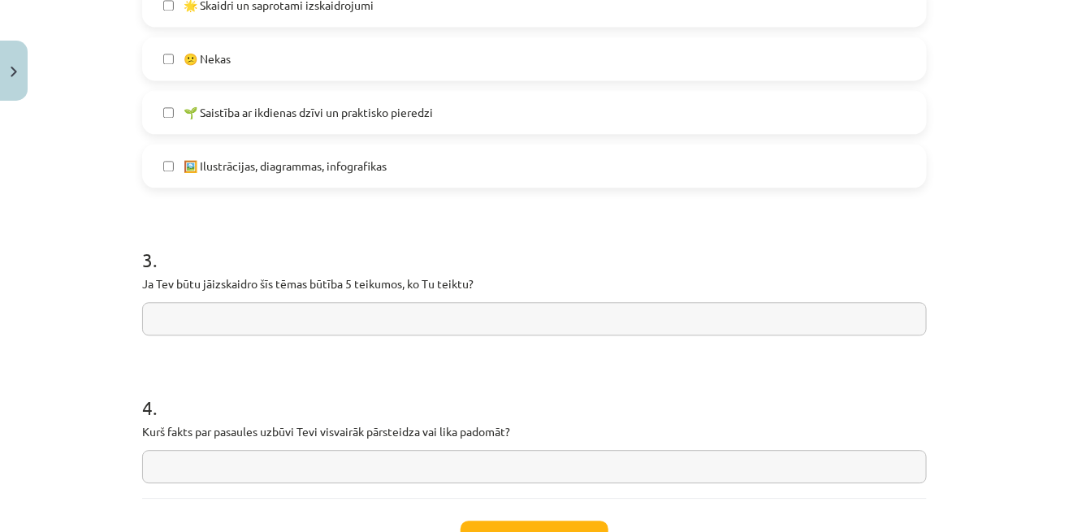
scroll to position [1037, 0]
click at [472, 314] on input "text" at bounding box center [534, 317] width 785 height 33
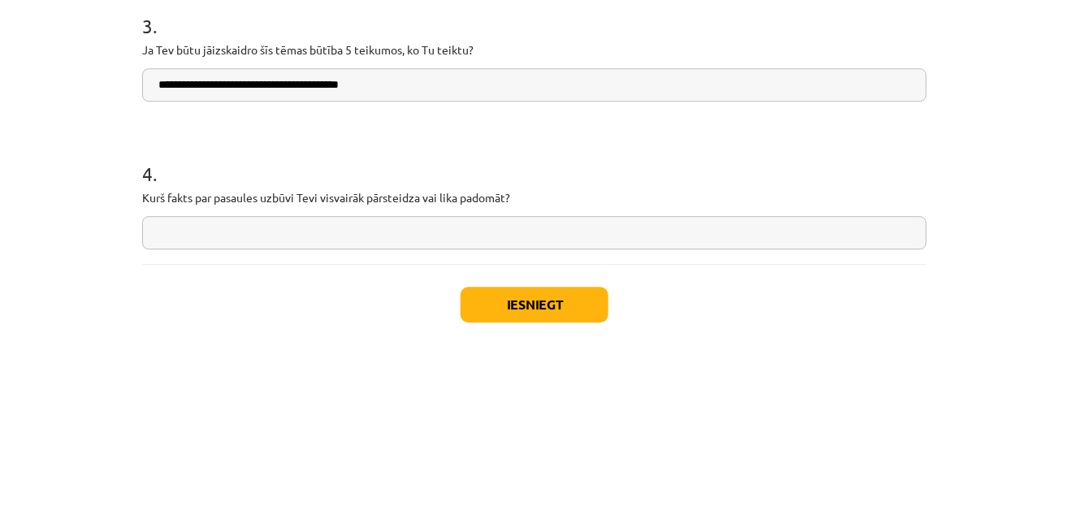
scroll to position [1087, 0]
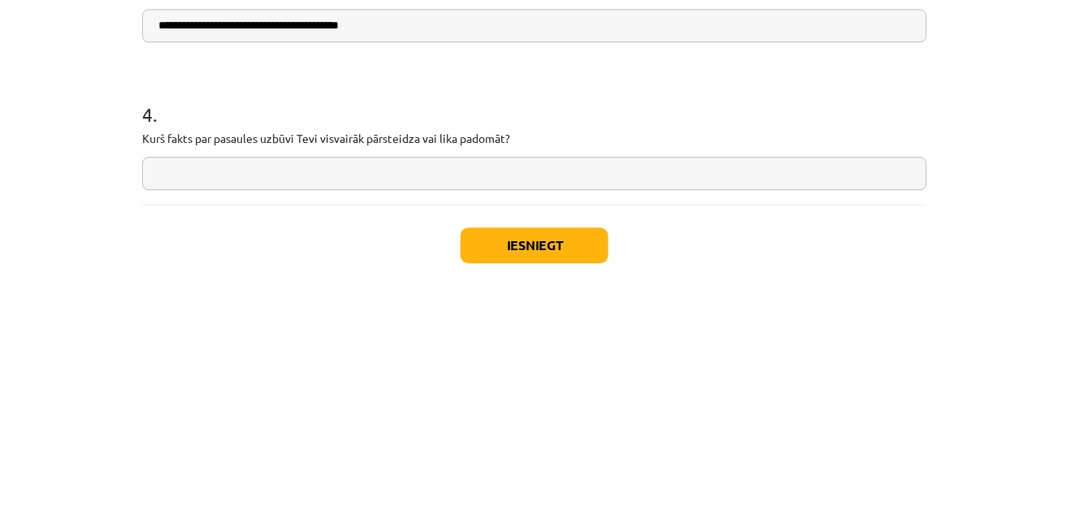
type input "**********"
click at [182, 411] on input "text" at bounding box center [534, 416] width 785 height 33
click at [69, 366] on div "**********" at bounding box center [534, 266] width 1069 height 532
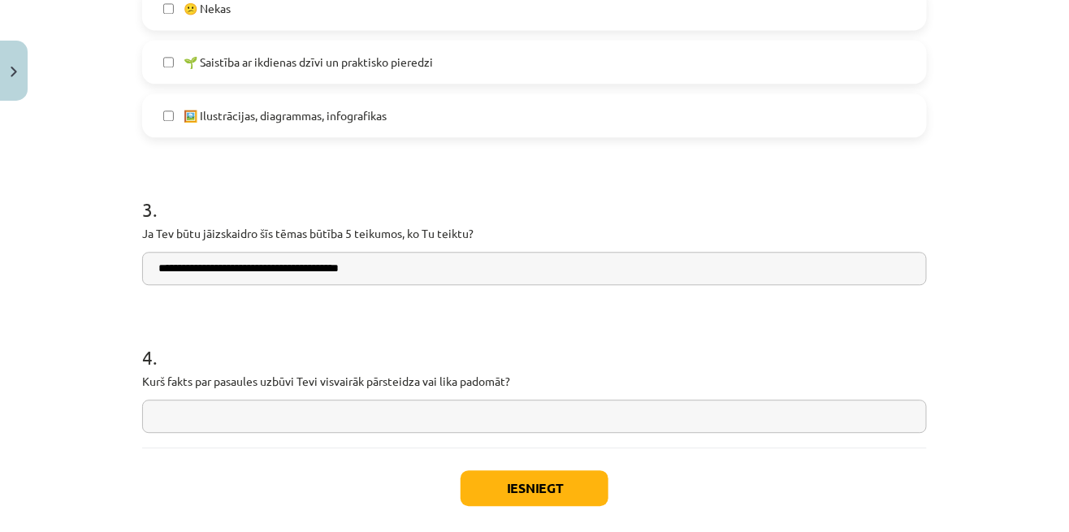
click at [171, 416] on input "text" at bounding box center [534, 416] width 785 height 33
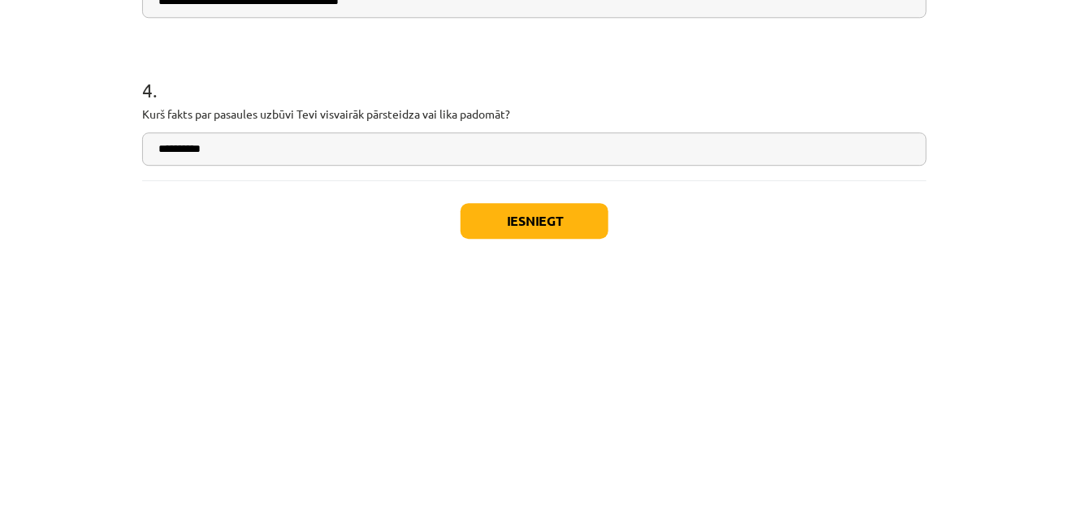
type input "**********"
click at [562, 476] on button "Iesniegt" at bounding box center [535, 488] width 148 height 36
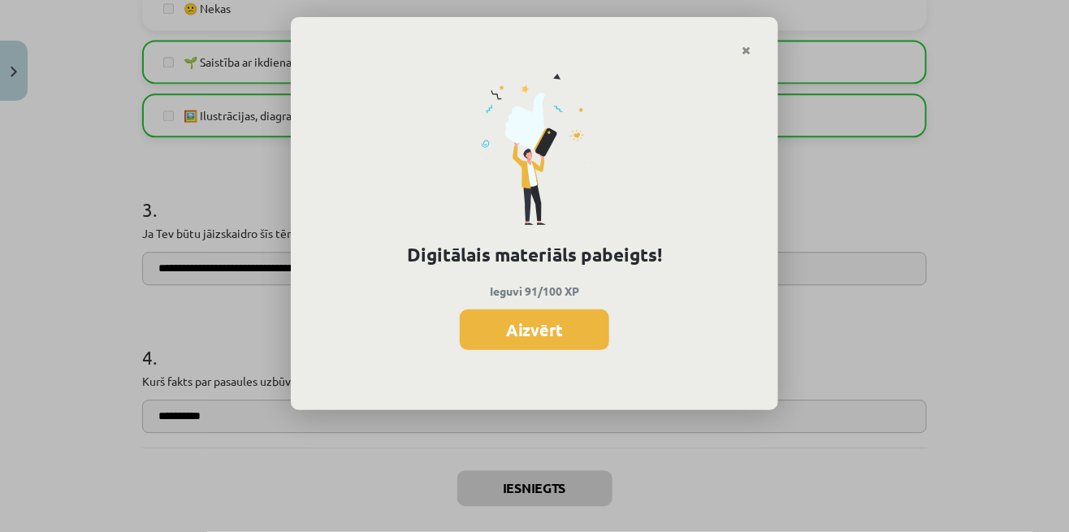
click at [523, 341] on button "Aizvērt" at bounding box center [534, 330] width 149 height 41
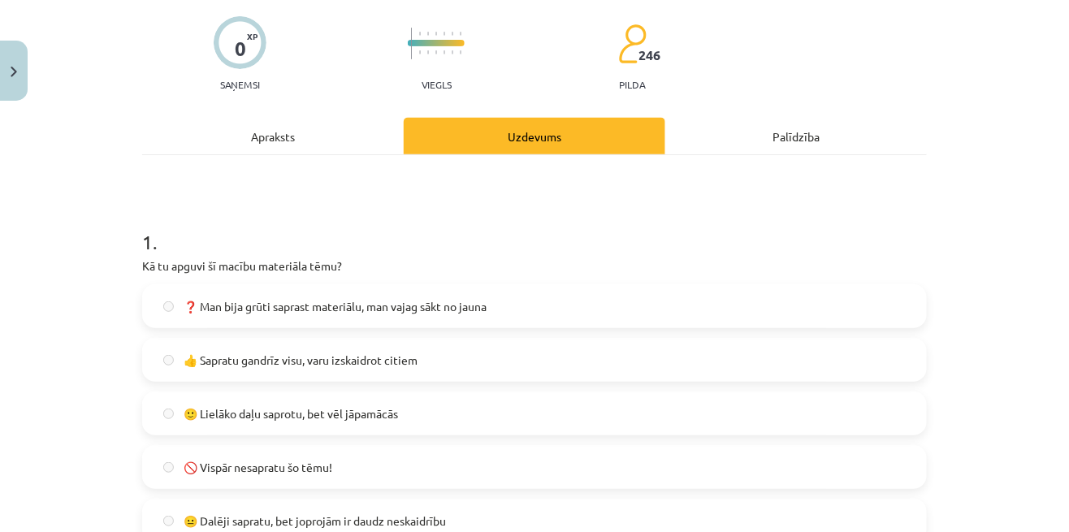
scroll to position [0, 0]
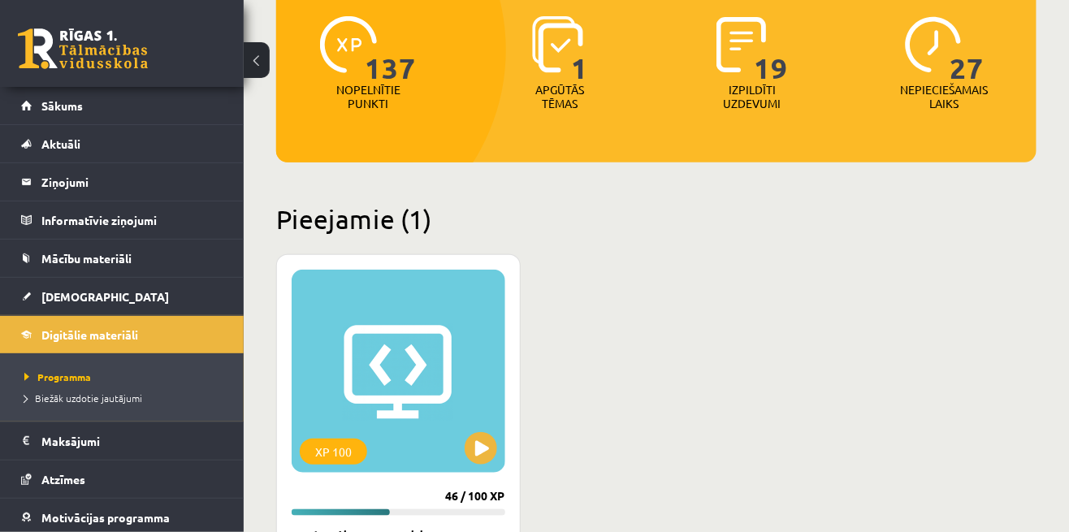
scroll to position [211, 0]
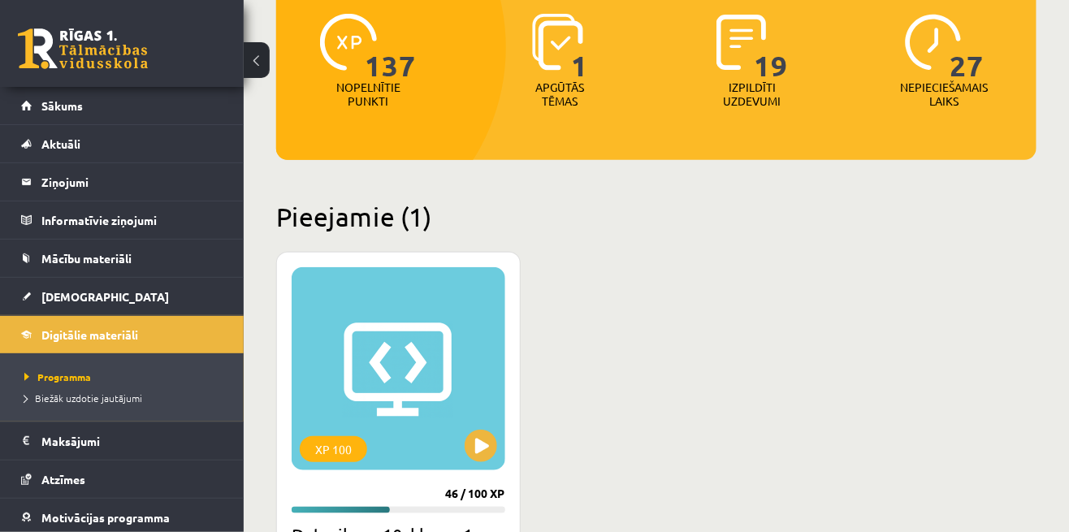
click at [43, 293] on span "[DEMOGRAPHIC_DATA]" at bounding box center [105, 296] width 128 height 15
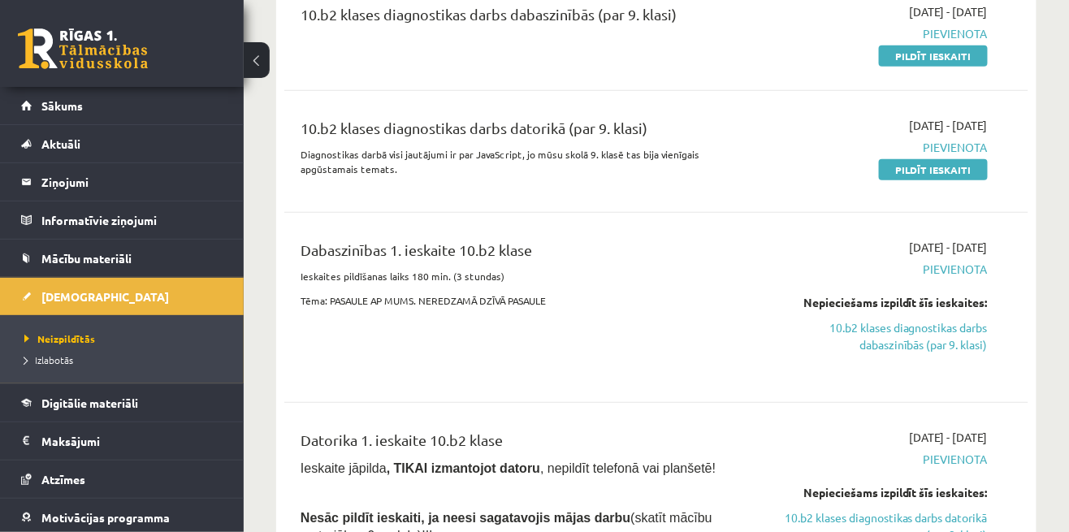
scroll to position [231, 0]
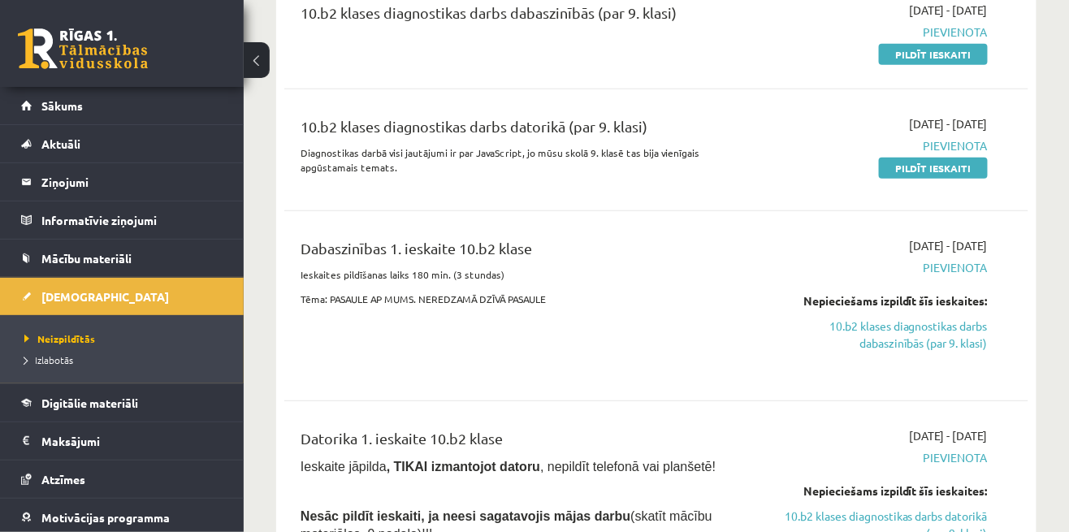
click at [972, 330] on link "10.b2 klases diagnostikas darbs dabaszinībās (par 9. klasi)" at bounding box center [881, 335] width 213 height 34
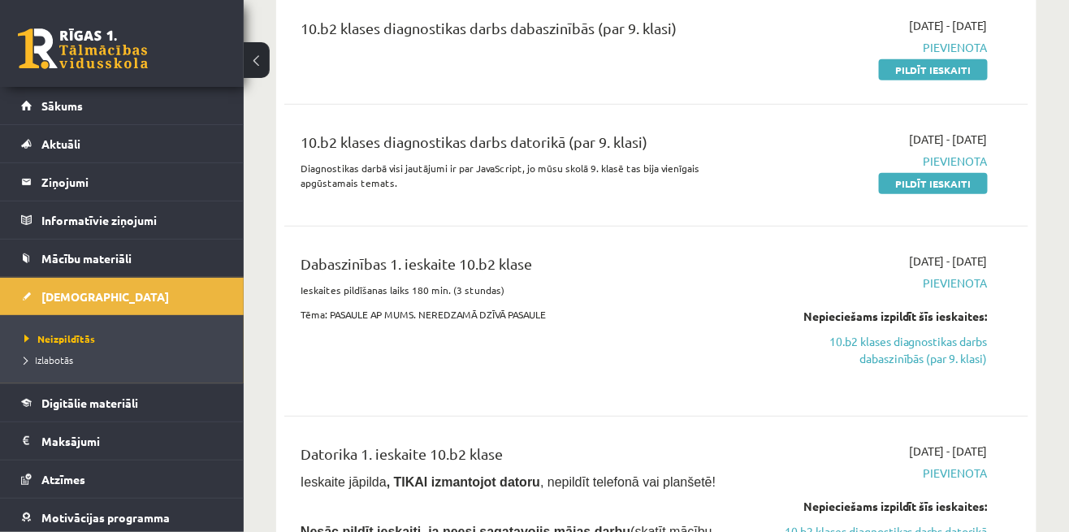
click at [943, 349] on link "10.b2 klases diagnostikas darbs dabaszinībās (par 9. klasi)" at bounding box center [881, 350] width 213 height 34
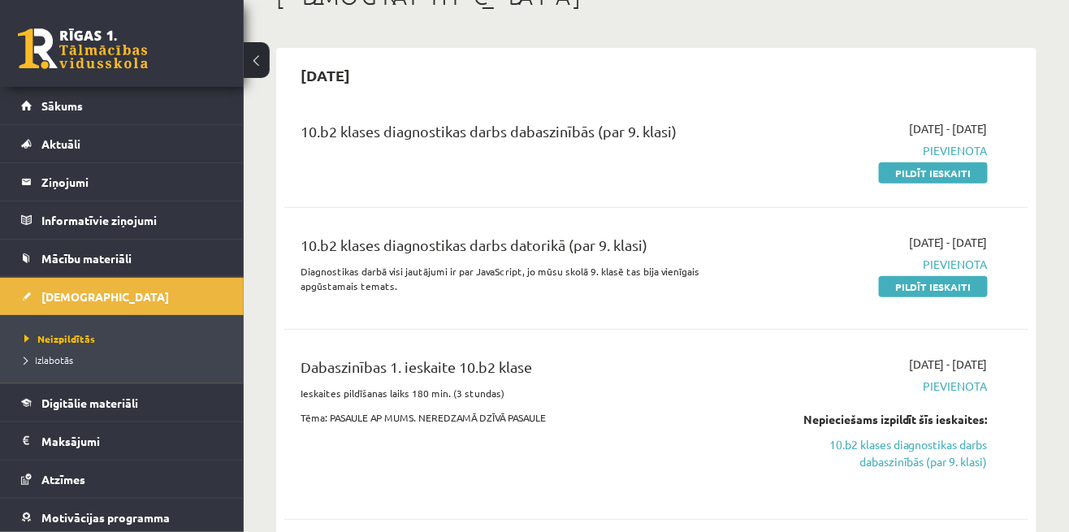
scroll to position [111, 0]
